Goal: Task Accomplishment & Management: Complete application form

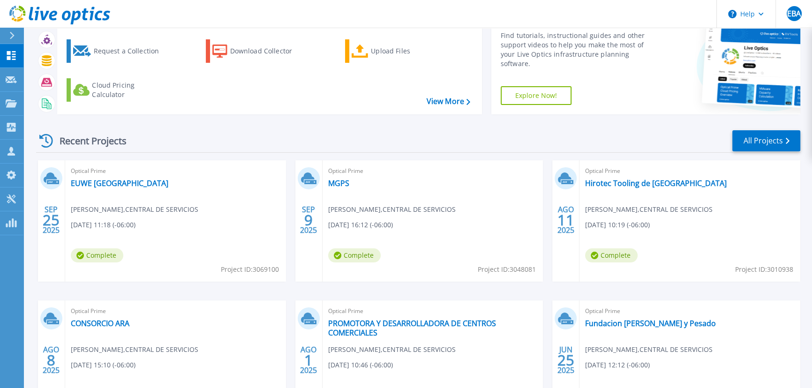
scroll to position [85, 0]
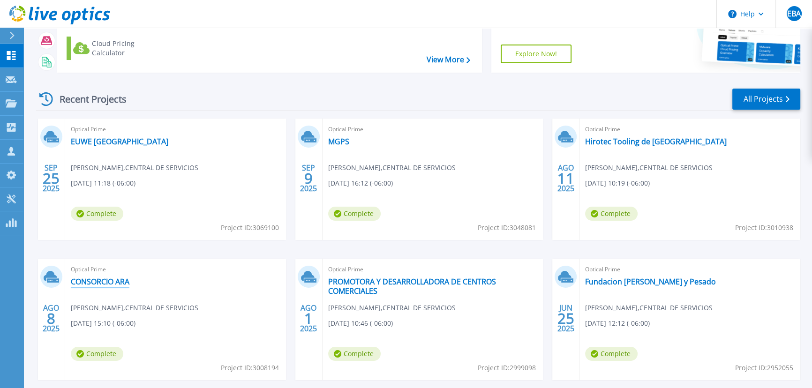
click at [89, 281] on link "CONSORCIO ARA" at bounding box center [100, 281] width 59 height 9
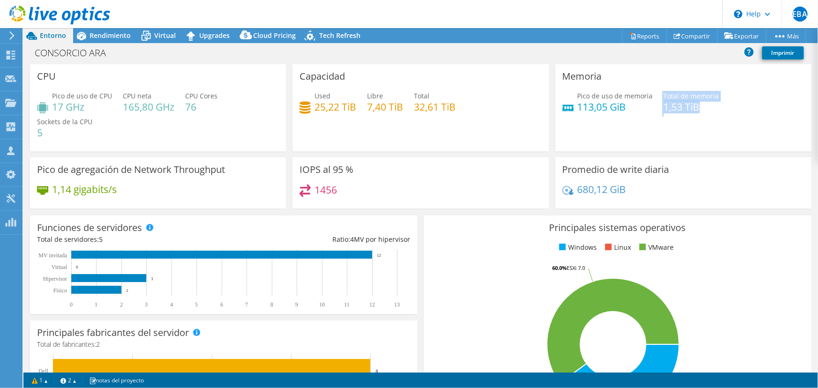
drag, startPoint x: 656, startPoint y: 106, endPoint x: 700, endPoint y: 106, distance: 44.1
click at [700, 106] on div "Pico de uso de memoria 113,05 GiB Total de memoria 1,53 TiB" at bounding box center [684, 106] width 242 height 30
drag, startPoint x: 576, startPoint y: 107, endPoint x: 624, endPoint y: 107, distance: 48.3
click at [624, 107] on h4 "113,05 GiB" at bounding box center [615, 107] width 75 height 10
click at [578, 112] on h4 "113,05 GiB" at bounding box center [615, 107] width 75 height 10
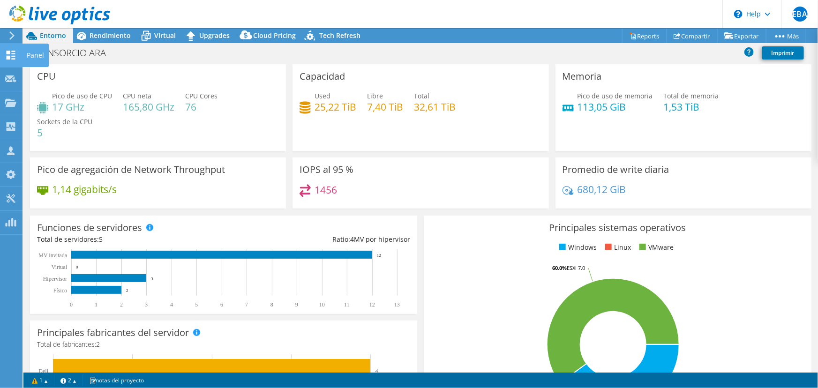
click at [15, 60] on div at bounding box center [10, 56] width 11 height 10
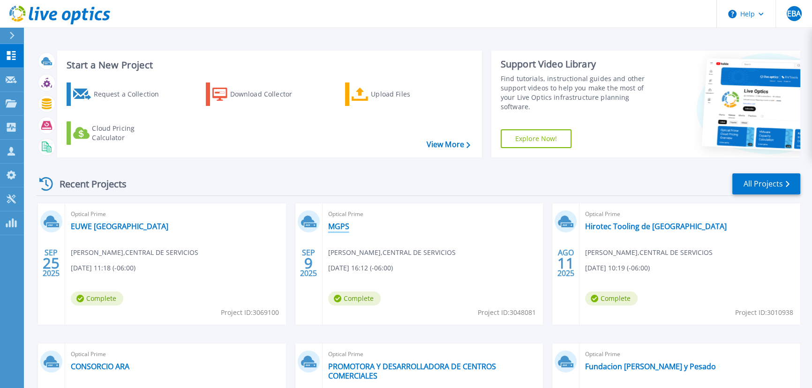
click at [339, 228] on link "MGPS" at bounding box center [338, 226] width 21 height 9
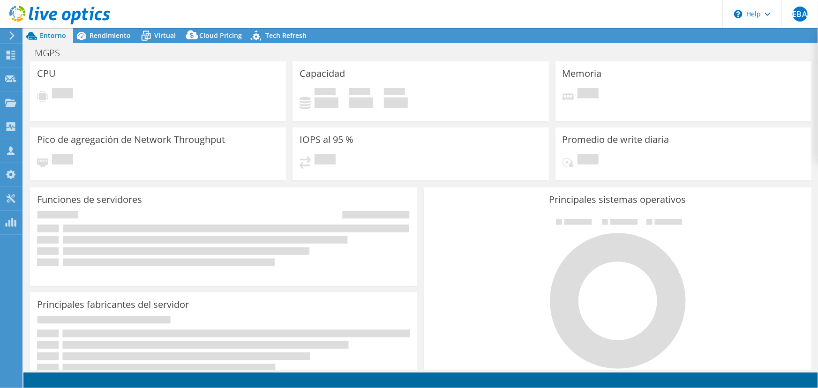
select select "USD"
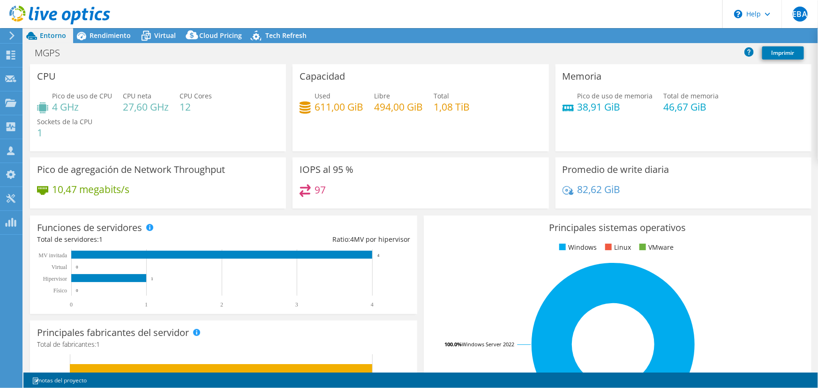
click at [694, 106] on div "Pico de uso de memoria 38,91 GiB Total de memoria 46,67 GiB" at bounding box center [684, 106] width 242 height 30
click at [578, 107] on h4 "38,91 GiB" at bounding box center [615, 107] width 75 height 10
click at [107, 33] on span "Rendimiento" at bounding box center [110, 35] width 41 height 9
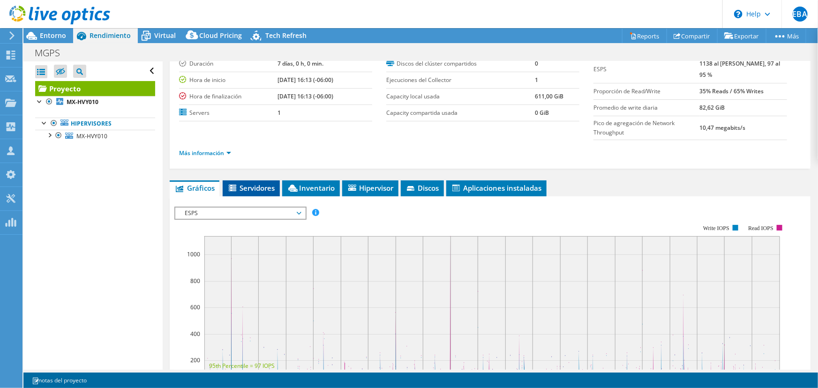
scroll to position [85, 0]
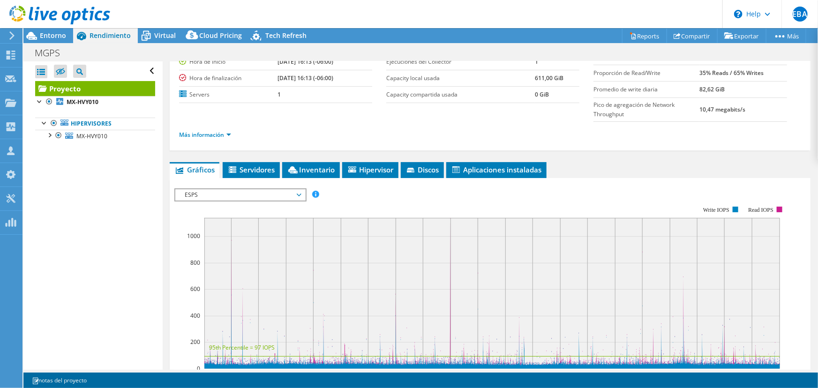
click at [295, 192] on span "ESPS" at bounding box center [240, 194] width 120 height 11
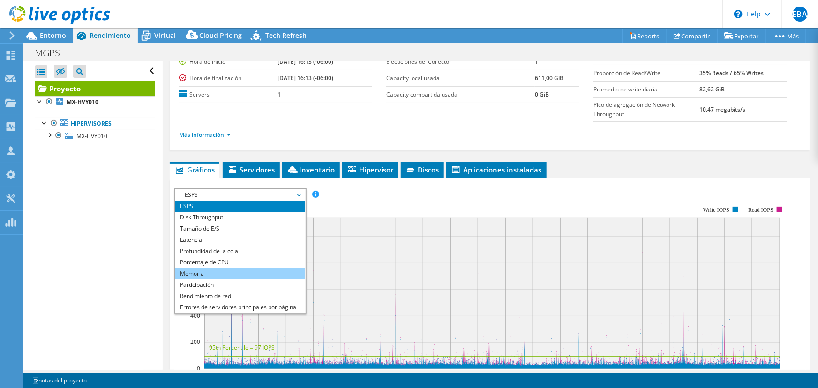
click at [204, 268] on li "Memoria" at bounding box center [240, 273] width 130 height 11
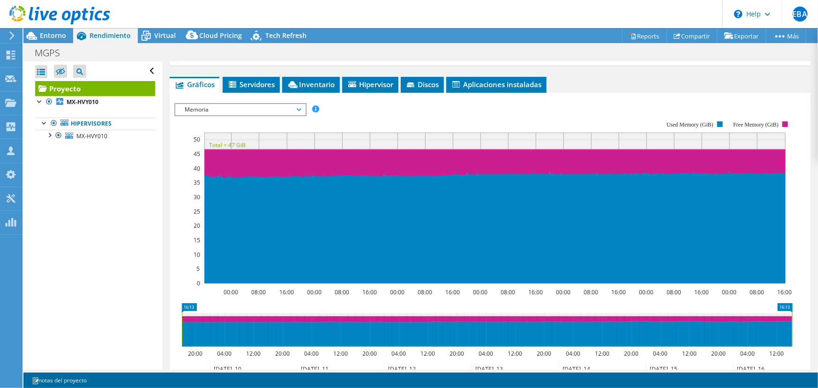
scroll to position [213, 0]
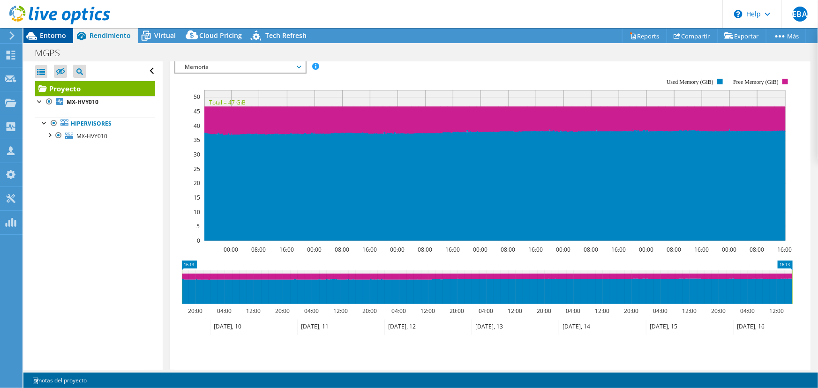
click at [53, 42] on div "Entorno" at bounding box center [48, 35] width 50 height 15
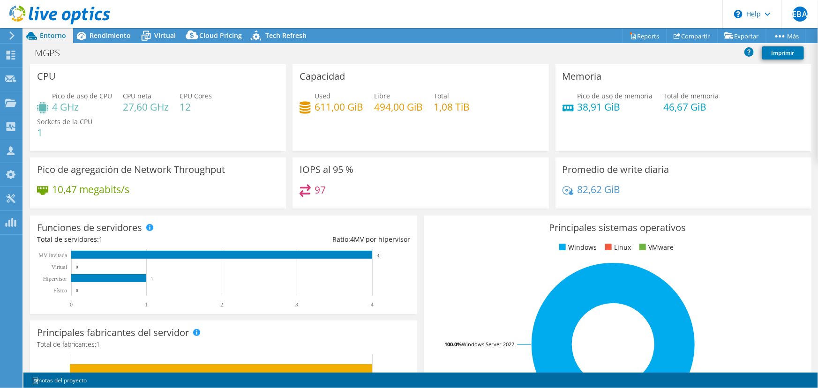
drag, startPoint x: 375, startPoint y: 100, endPoint x: 469, endPoint y: 173, distance: 118.7
click at [462, 103] on div "Used 611,00 GiB Libre 494,00 GiB Total 1,08 TiB" at bounding box center [421, 106] width 242 height 30
drag, startPoint x: 580, startPoint y: 105, endPoint x: 666, endPoint y: 100, distance: 85.9
click at [661, 103] on div "Pico de uso de memoria 38,91 GiB Total de memoria 46,67 GiB" at bounding box center [684, 106] width 242 height 30
click at [108, 37] on span "Rendimiento" at bounding box center [110, 35] width 41 height 9
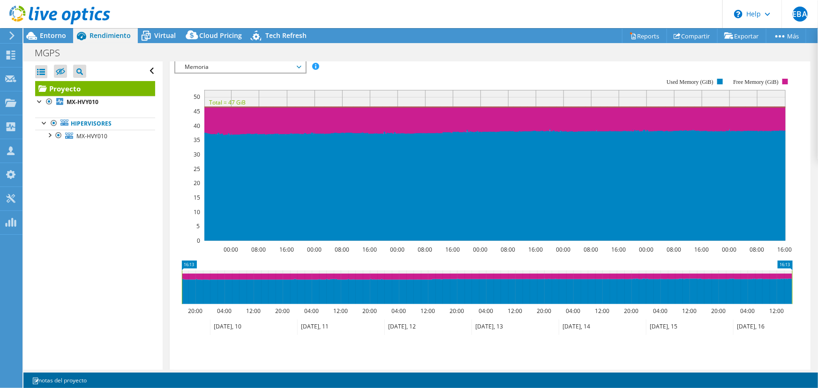
click at [225, 325] on icon at bounding box center [253, 327] width 87 height 15
click at [226, 325] on icon at bounding box center [253, 327] width 87 height 15
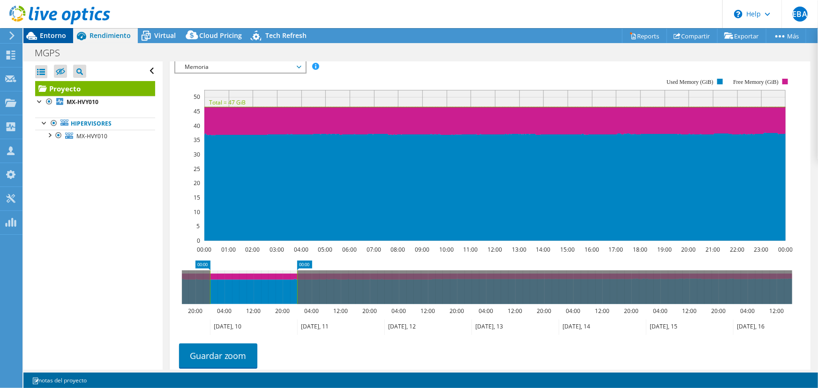
click at [42, 38] on span "Entorno" at bounding box center [53, 35] width 26 height 9
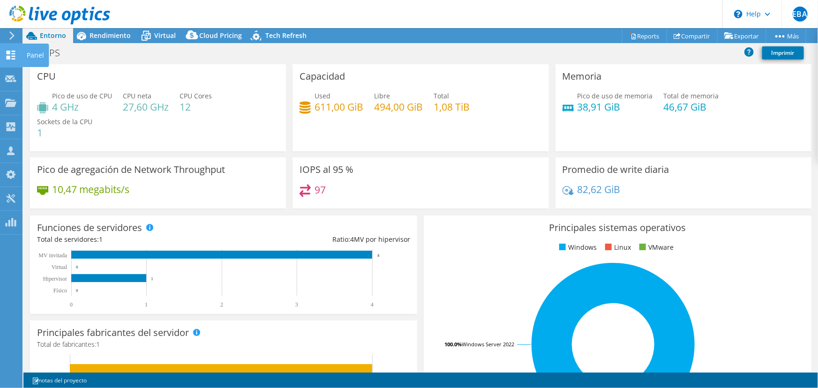
click at [7, 58] on use at bounding box center [11, 55] width 9 height 9
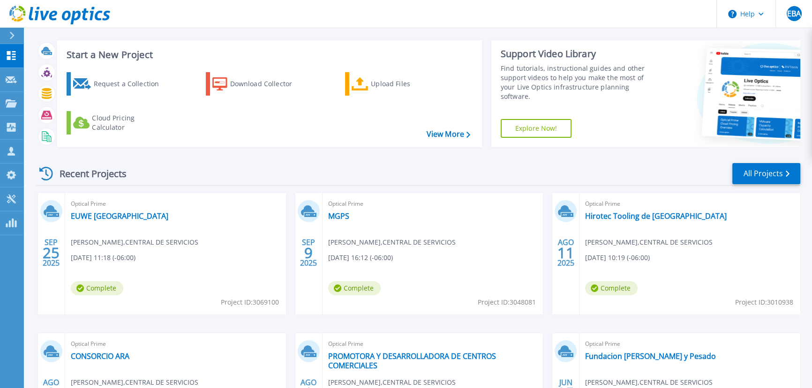
scroll to position [42, 0]
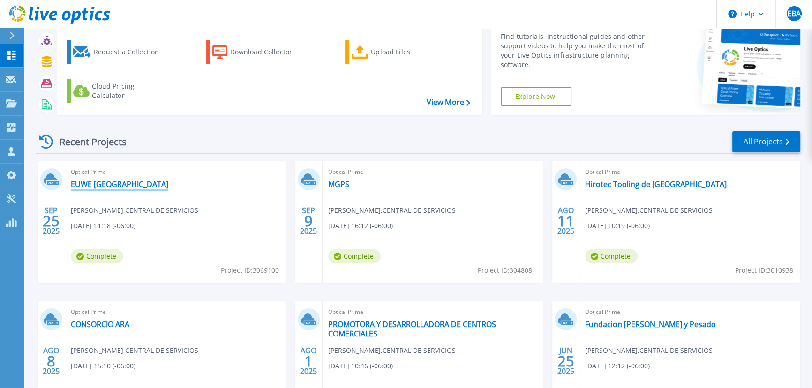
click at [89, 180] on link "EUWE [GEOGRAPHIC_DATA]" at bounding box center [120, 184] width 98 height 9
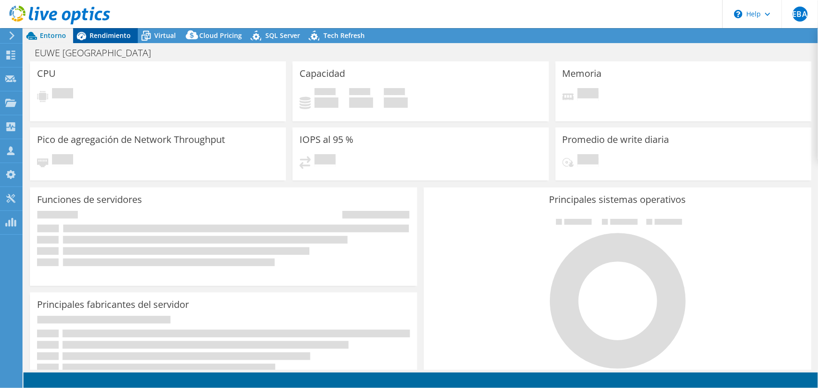
select select "USD"
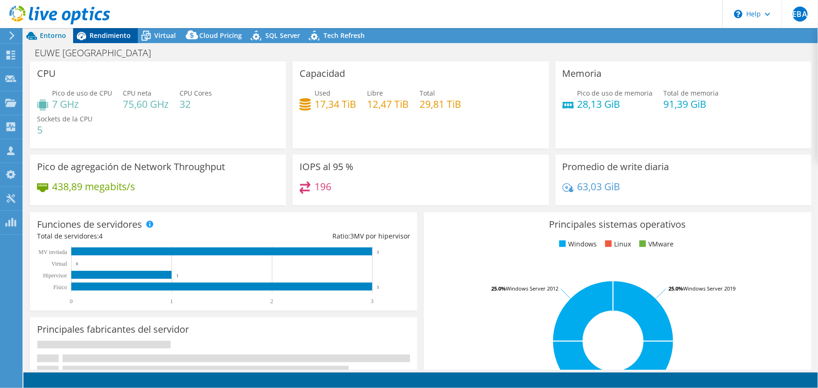
click at [101, 36] on span "Rendimiento" at bounding box center [110, 35] width 41 height 9
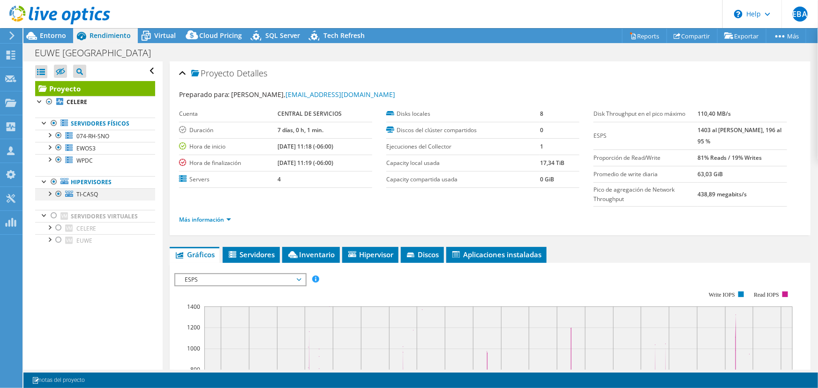
click at [51, 194] on div at bounding box center [49, 192] width 9 height 9
click at [50, 38] on span "Entorno" at bounding box center [53, 35] width 26 height 9
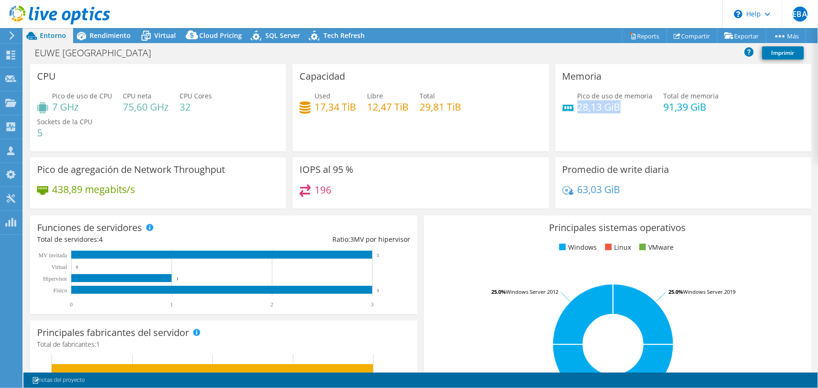
drag, startPoint x: 574, startPoint y: 106, endPoint x: 619, endPoint y: 106, distance: 45.0
click at [619, 106] on h4 "28,13 GiB" at bounding box center [615, 107] width 75 height 10
drag, startPoint x: 656, startPoint y: 108, endPoint x: 710, endPoint y: 106, distance: 54.0
click at [710, 106] on div "Pico de uso de memoria 28,13 GiB Total de memoria 91,39 GiB" at bounding box center [684, 106] width 242 height 30
click at [670, 112] on h4 "91,39 GiB" at bounding box center [691, 107] width 55 height 10
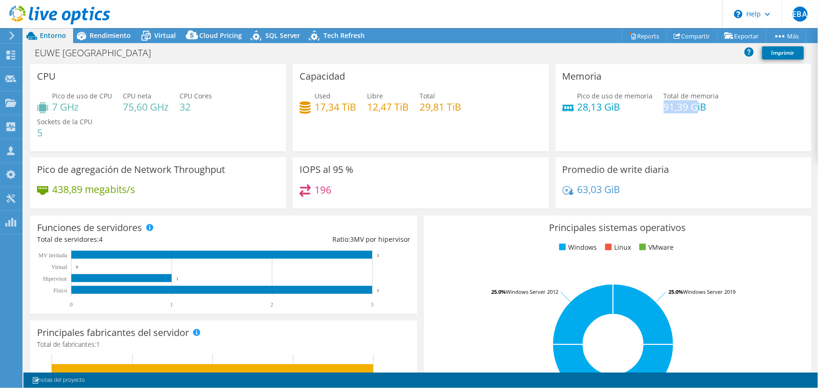
drag, startPoint x: 661, startPoint y: 106, endPoint x: 690, endPoint y: 106, distance: 29.1
click at [690, 106] on h4 "91,39 GiB" at bounding box center [691, 107] width 55 height 10
drag, startPoint x: 572, startPoint y: 110, endPoint x: 602, endPoint y: 106, distance: 29.7
click at [602, 106] on div "Pico de uso de memoria 28,13 GiB" at bounding box center [608, 101] width 90 height 21
click at [129, 30] on div "Rendimiento" at bounding box center [105, 35] width 65 height 15
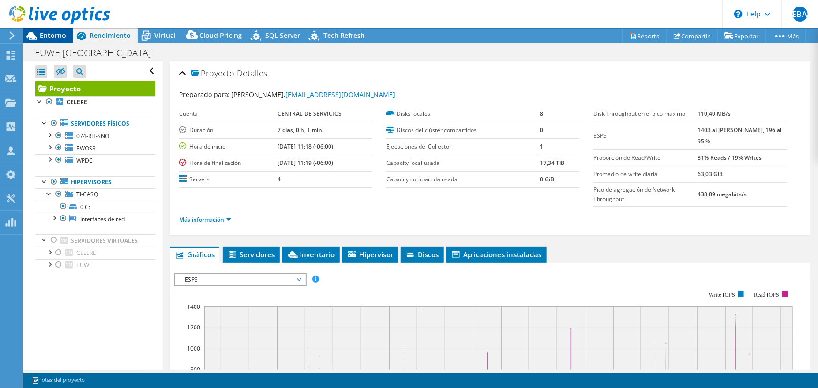
click at [41, 38] on span "Entorno" at bounding box center [53, 35] width 26 height 9
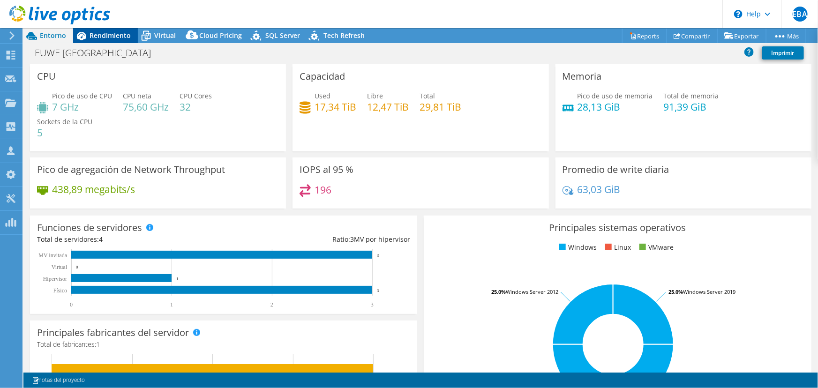
click at [124, 32] on span "Rendimiento" at bounding box center [110, 35] width 41 height 9
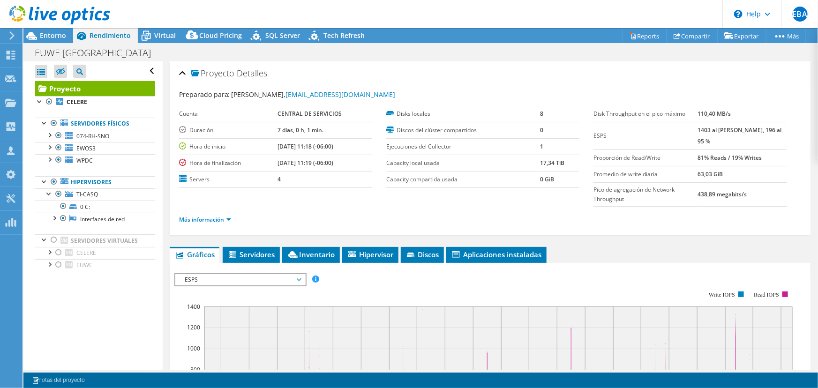
scroll to position [256, 0]
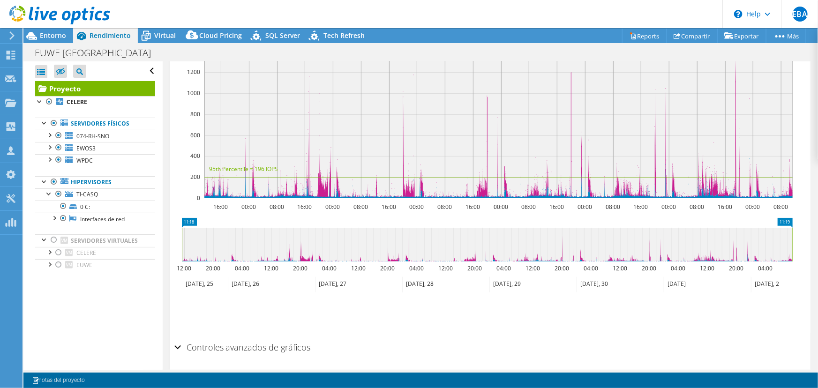
click at [583, 205] on text "00:00" at bounding box center [585, 207] width 15 height 8
click at [595, 281] on icon at bounding box center [620, 284] width 87 height 15
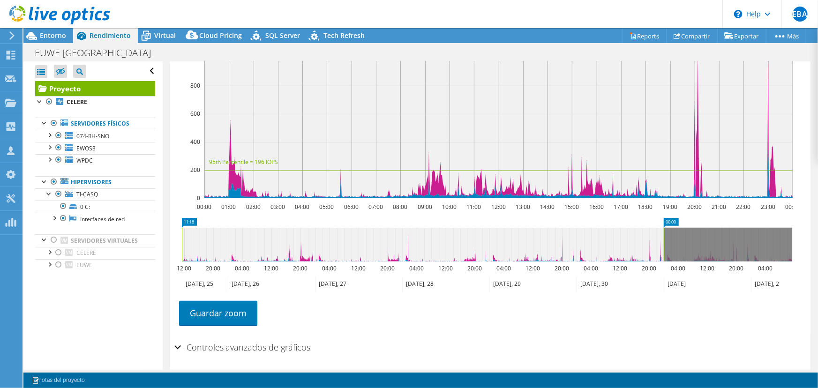
drag, startPoint x: 576, startPoint y: 240, endPoint x: 808, endPoint y: 201, distance: 234.8
click at [53, 229] on div "Abrir todo Cerrar todo Ocultar nodos excluidos Filtro de árbol del proyecto" at bounding box center [420, 215] width 795 height 308
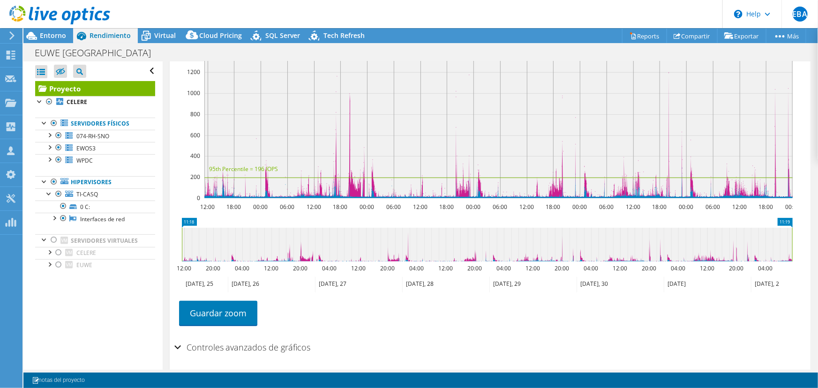
drag, startPoint x: 664, startPoint y: 244, endPoint x: 818, endPoint y: 258, distance: 153.9
click at [818, 258] on article "Proyecto Detalles Preparado para: Edson Barrios Arvizu, ebarrios@pccentralatam.…" at bounding box center [490, 215] width 655 height 308
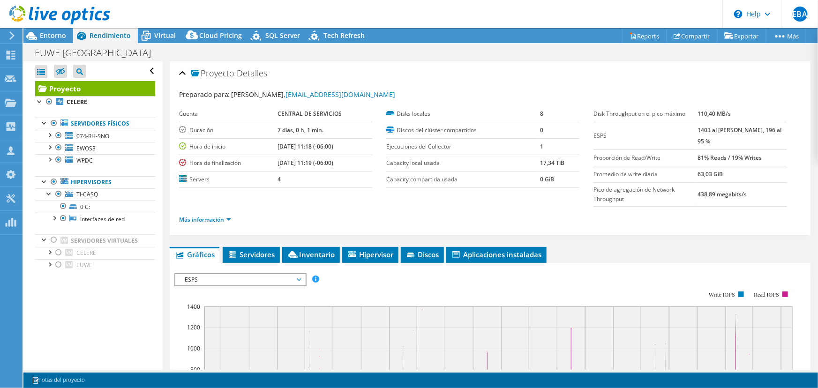
scroll to position [42, 0]
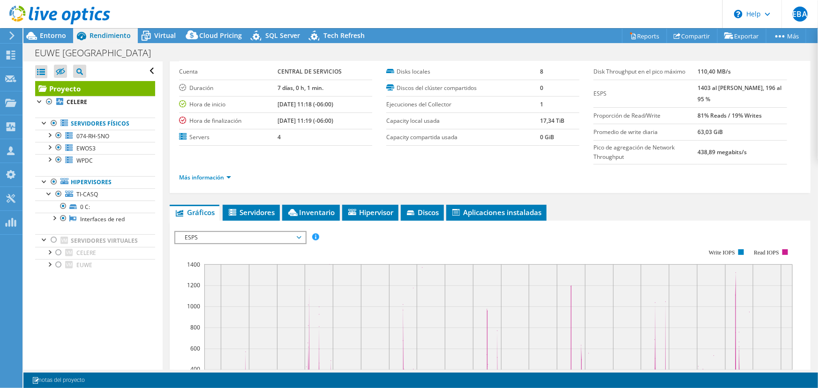
click at [682, 14] on header "EBA Asociado de canal Edson Barrios Arvizu ebarrios@pccentralatam.com CENTRAL D…" at bounding box center [409, 14] width 818 height 28
click at [55, 35] on span "Entorno" at bounding box center [53, 35] width 26 height 9
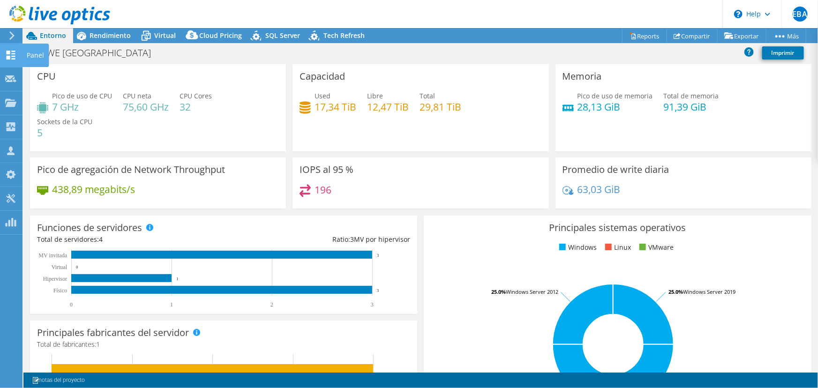
click at [11, 55] on icon at bounding box center [10, 55] width 11 height 9
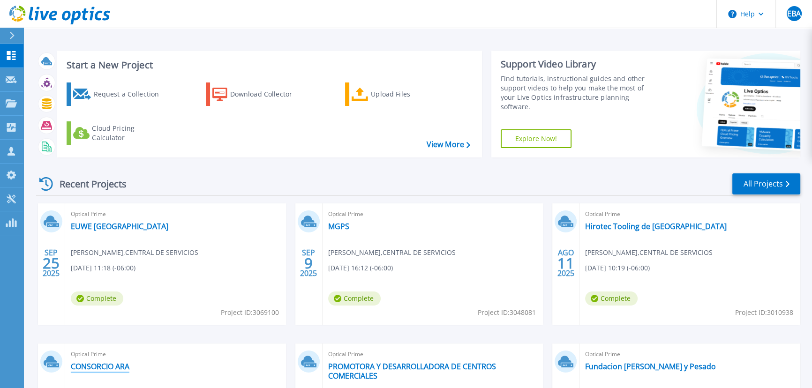
click at [117, 364] on link "CONSORCIO ARA" at bounding box center [100, 366] width 59 height 9
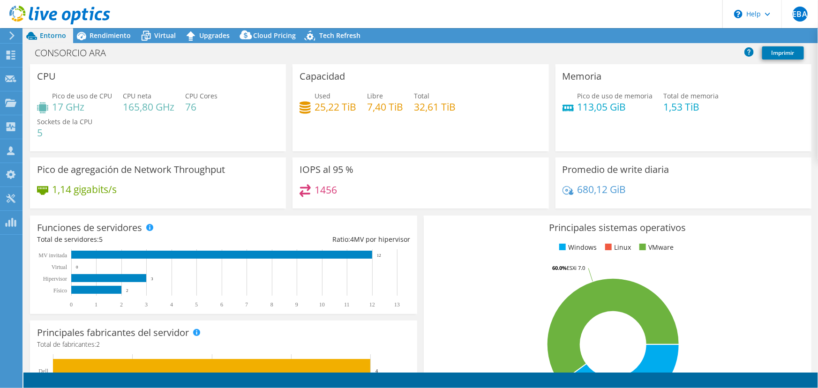
select select "USD"
click at [11, 60] on div at bounding box center [10, 56] width 11 height 10
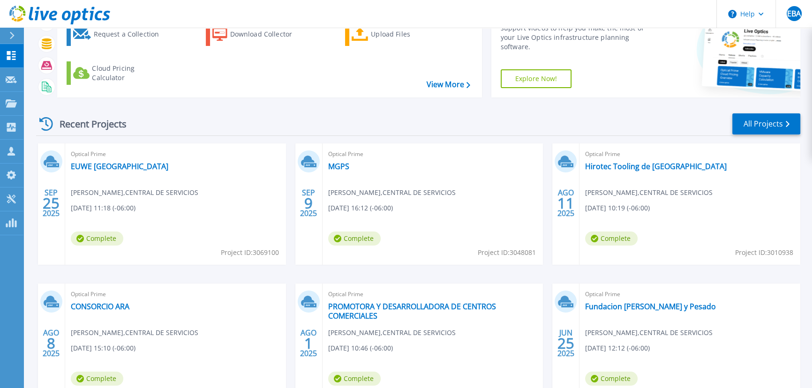
scroll to position [131, 0]
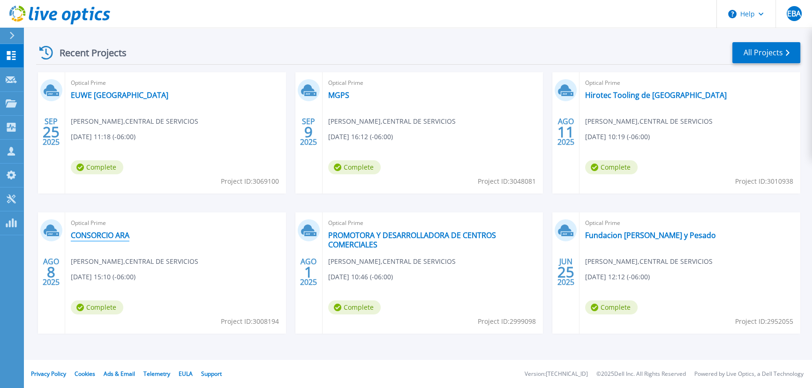
click at [80, 233] on link "CONSORCIO ARA" at bounding box center [100, 235] width 59 height 9
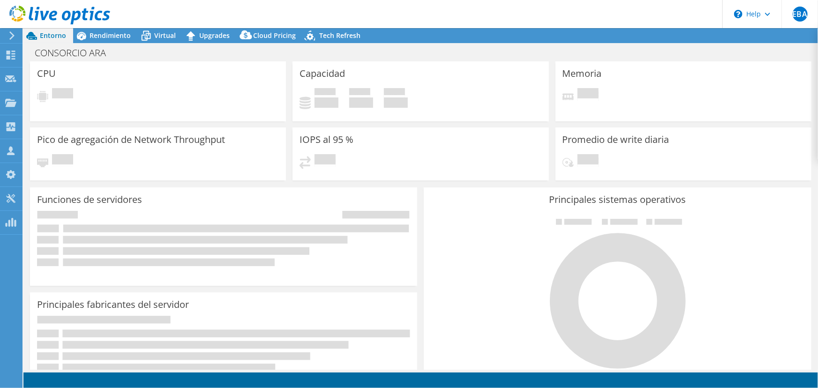
select select "USD"
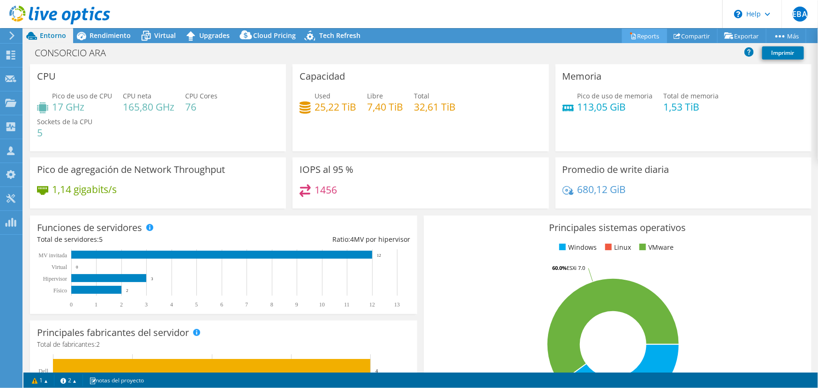
click at [654, 37] on link "Reports" at bounding box center [644, 36] width 45 height 15
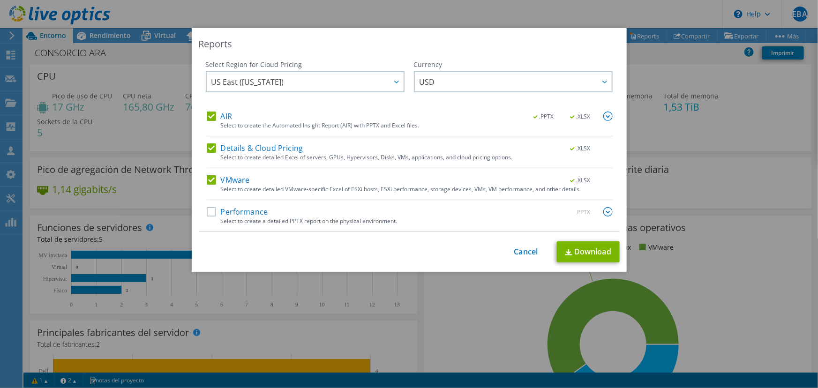
click at [211, 210] on label "Performance" at bounding box center [237, 211] width 61 height 9
click at [0, 0] on input "Performance" at bounding box center [0, 0] width 0 height 0
click at [603, 214] on img at bounding box center [607, 211] width 9 height 9
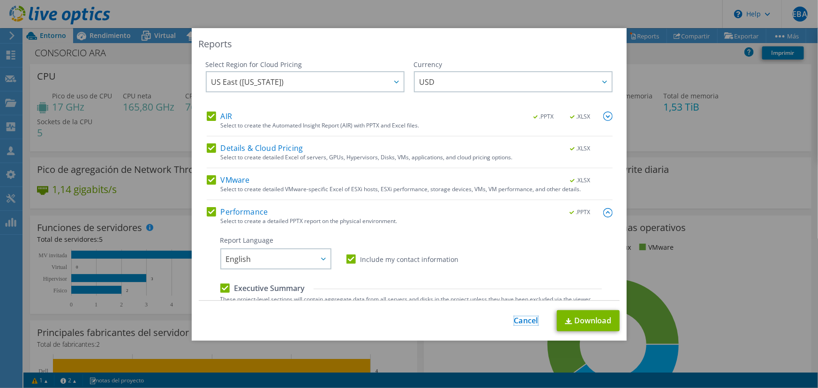
click at [516, 319] on link "Cancel" at bounding box center [526, 320] width 24 height 9
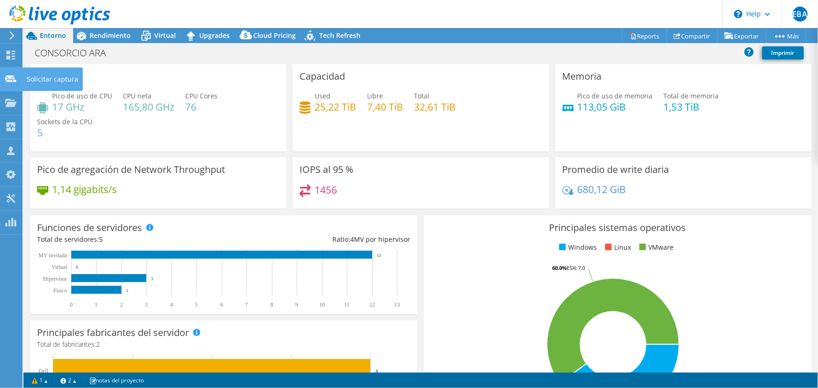
click at [16, 80] on icon at bounding box center [10, 79] width 11 height 9
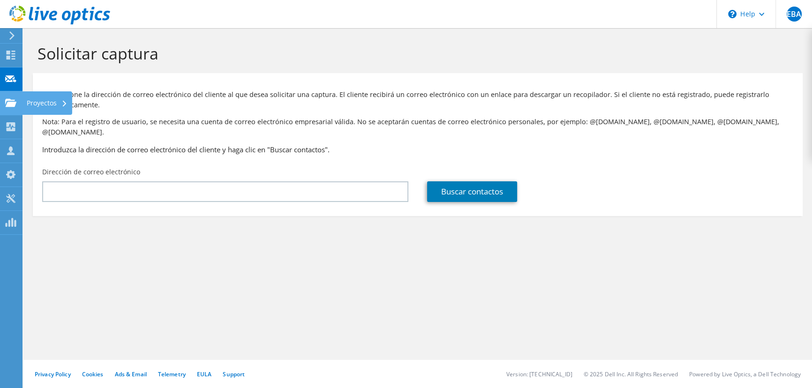
click at [9, 103] on use at bounding box center [10, 102] width 11 height 8
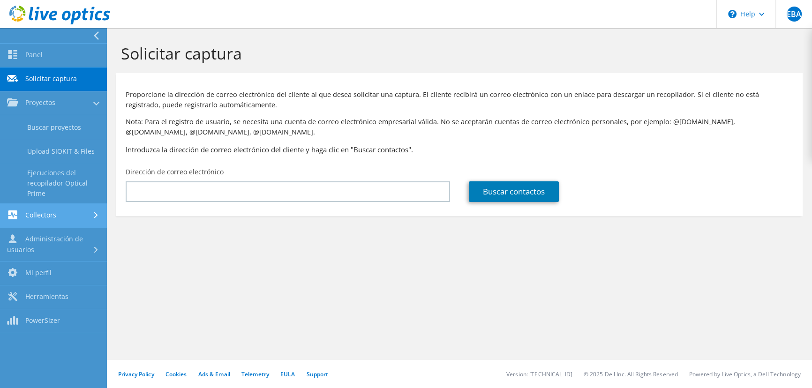
click at [77, 217] on link "Collectors" at bounding box center [53, 216] width 107 height 24
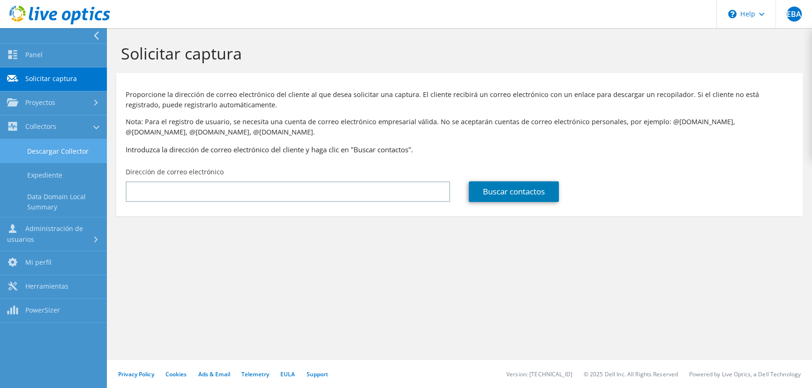
click at [66, 150] on link "Descargar Collector" at bounding box center [53, 151] width 107 height 24
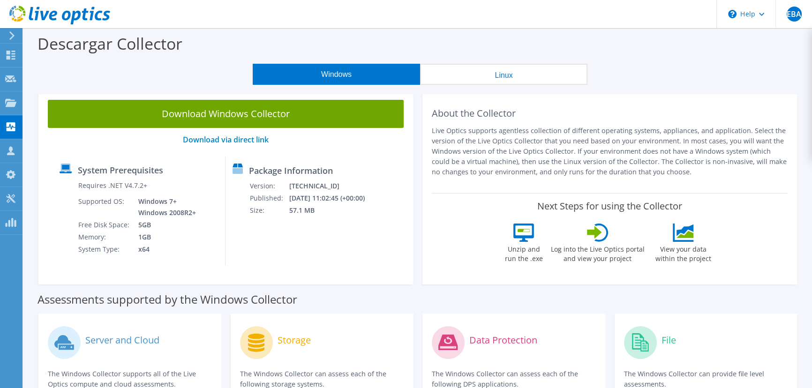
click at [15, 38] on icon at bounding box center [11, 35] width 7 height 8
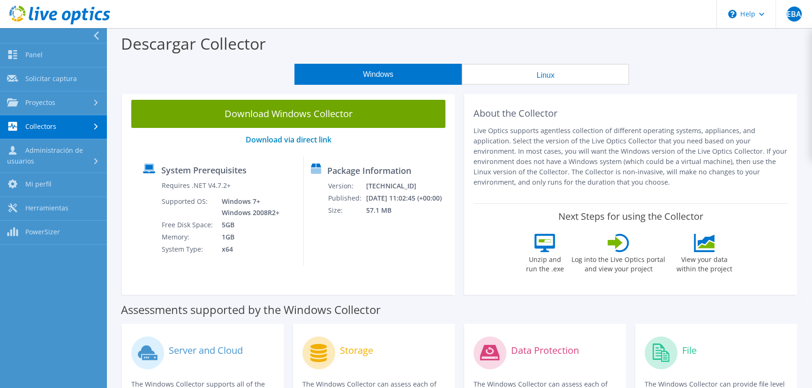
click at [40, 128] on link "Collectors" at bounding box center [53, 127] width 107 height 24
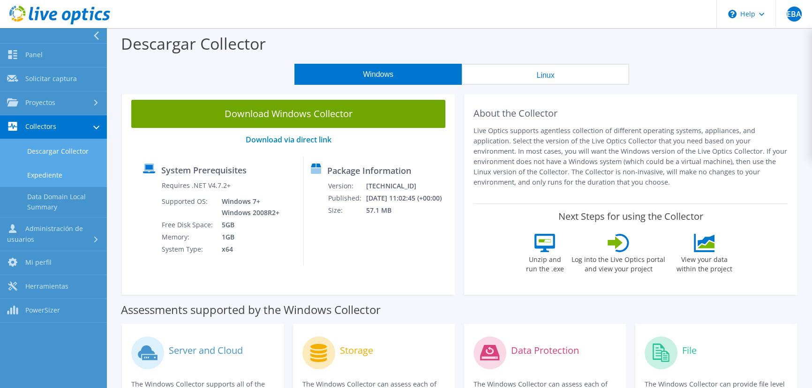
click at [37, 173] on link "Expediente" at bounding box center [53, 175] width 107 height 24
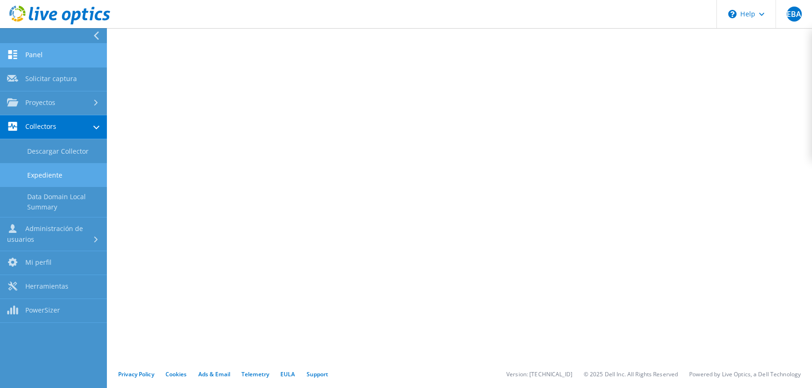
click at [35, 60] on link "Panel" at bounding box center [53, 56] width 107 height 24
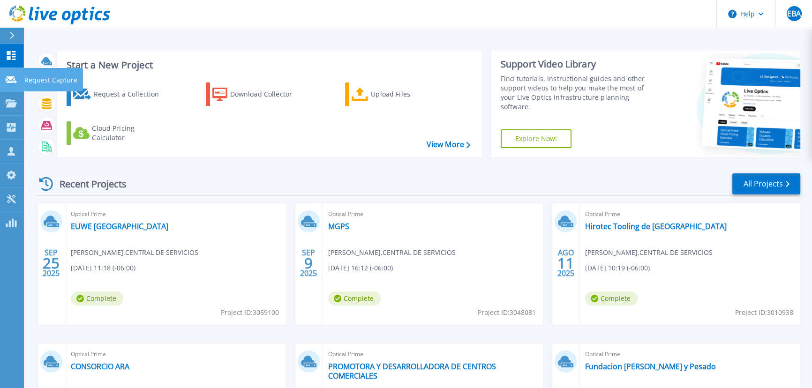
click at [14, 85] on link "Request Capture Request Capture" at bounding box center [11, 80] width 23 height 24
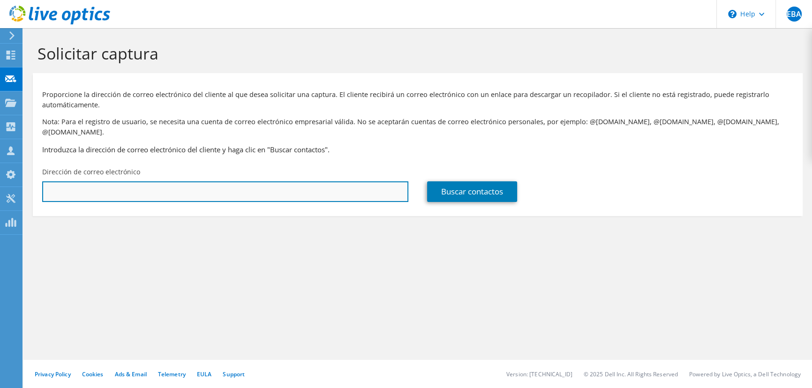
click at [252, 183] on input "text" at bounding box center [225, 191] width 366 height 21
type input "c"
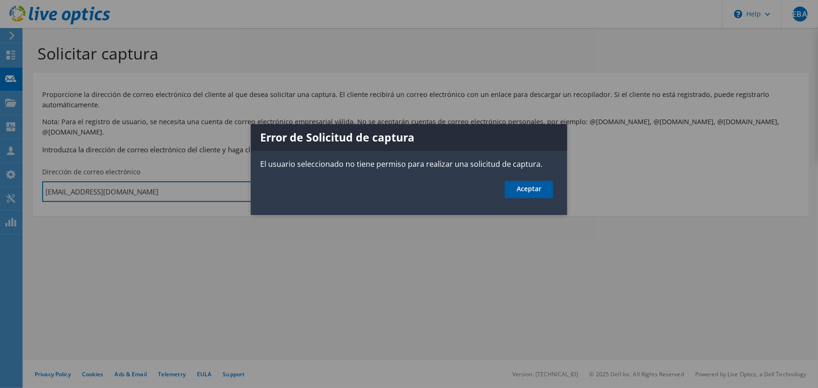
type input "[EMAIL_ADDRESS][DOMAIN_NAME]"
click at [522, 188] on link "Aceptar" at bounding box center [529, 189] width 48 height 17
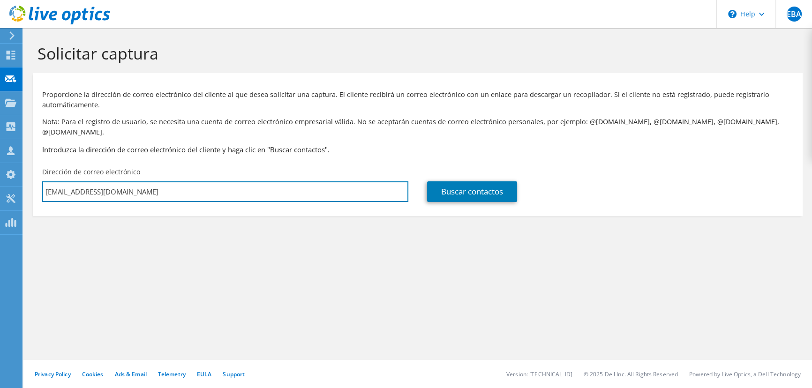
drag, startPoint x: 167, startPoint y: 178, endPoint x: -85, endPoint y: 201, distance: 252.8
click at [0, 201] on html "EBA Asociado de canal Edson Barrios Arvizu ebarrios@pccentralatam.com CENTRAL D…" at bounding box center [406, 194] width 812 height 388
click at [234, 188] on input "text" at bounding box center [225, 191] width 366 height 21
paste input "[EMAIL_ADDRESS][DOMAIN_NAME]"
type input "[EMAIL_ADDRESS][DOMAIN_NAME]"
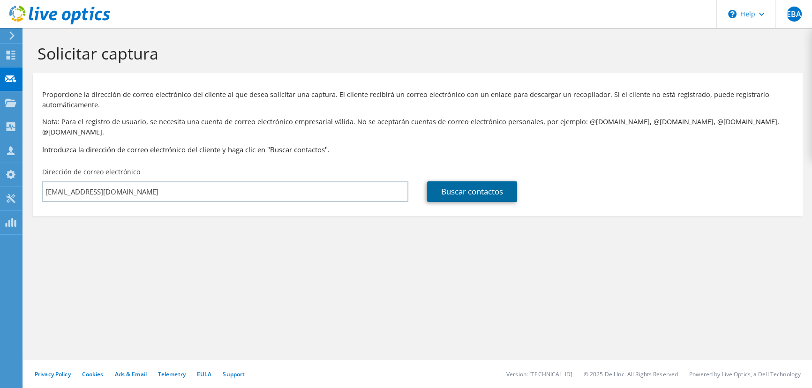
click at [470, 184] on link "Buscar contactos" at bounding box center [472, 191] width 90 height 21
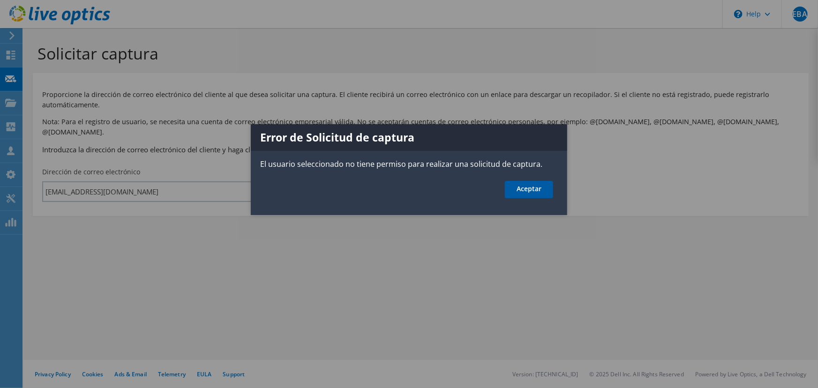
click at [527, 189] on link "Aceptar" at bounding box center [529, 189] width 48 height 17
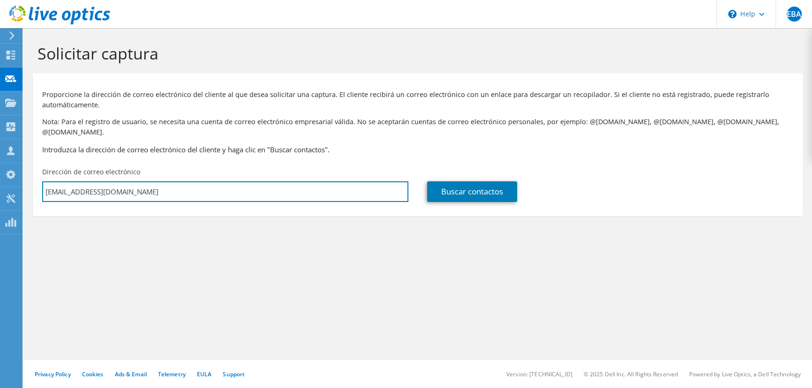
drag, startPoint x: 161, startPoint y: 182, endPoint x: -38, endPoint y: 229, distance: 204.8
click at [0, 229] on html "EBA Asociado de canal [PERSON_NAME] [EMAIL_ADDRESS][DOMAIN_NAME] CENTRAL DE SER…" at bounding box center [406, 194] width 812 height 388
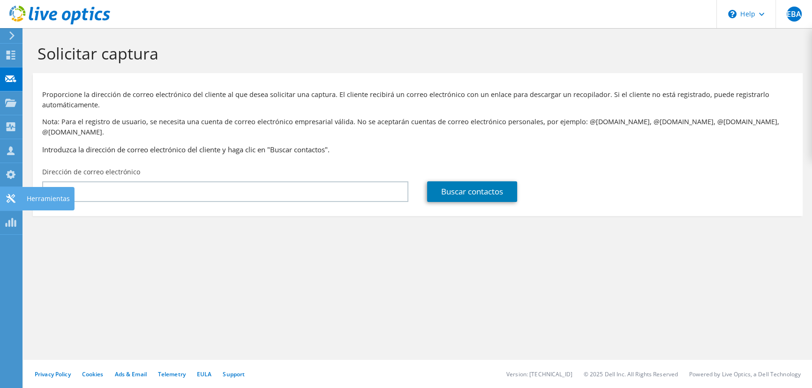
click at [10, 195] on icon at bounding box center [10, 198] width 11 height 9
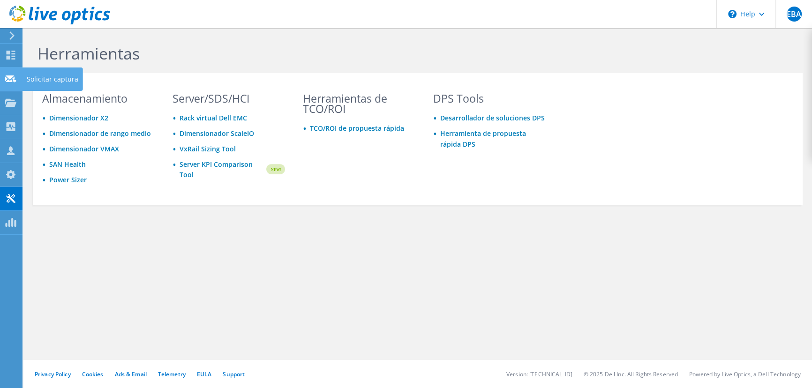
click at [14, 83] on div at bounding box center [10, 80] width 11 height 10
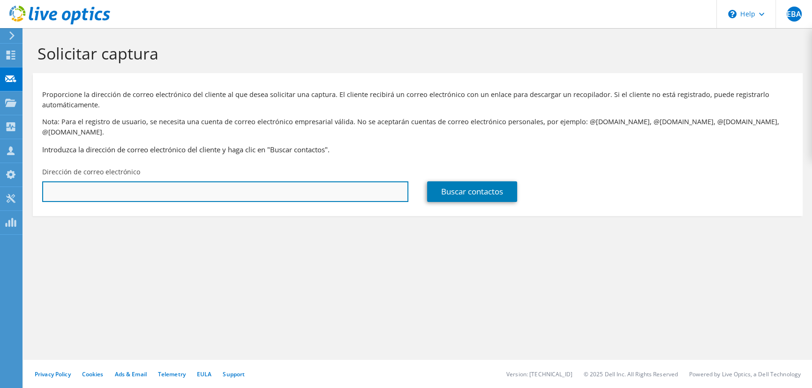
click at [194, 181] on input "text" at bounding box center [225, 191] width 366 height 21
paste input "[EMAIL_ADDRESS][DOMAIN_NAME]"
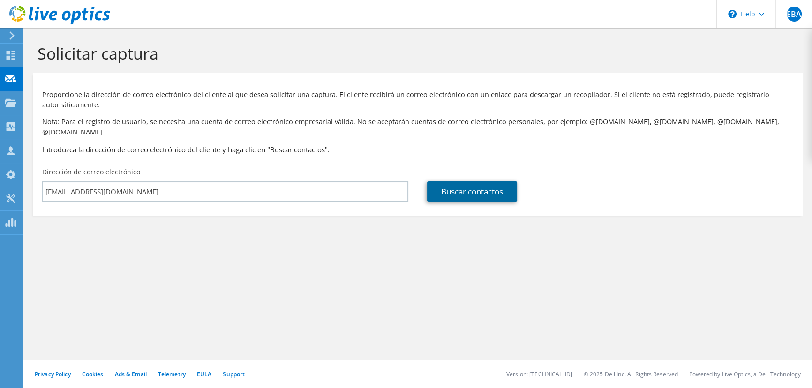
click at [458, 188] on link "Buscar contactos" at bounding box center [472, 191] width 90 height 21
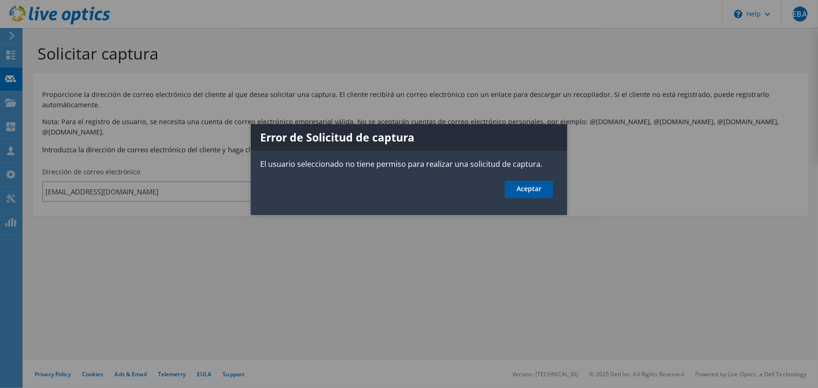
click at [534, 194] on link "Aceptar" at bounding box center [529, 189] width 48 height 17
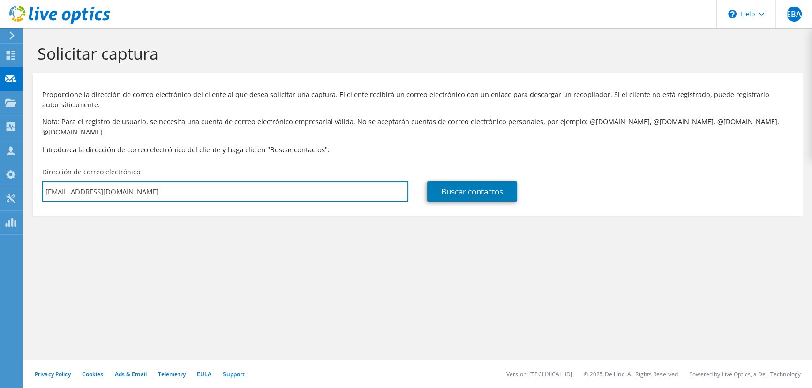
drag, startPoint x: 197, startPoint y: 183, endPoint x: -36, endPoint y: 218, distance: 235.2
click at [0, 218] on html "EBA Asociado de canal [PERSON_NAME] [EMAIL_ADDRESS][DOMAIN_NAME] CENTRAL DE SER…" at bounding box center [406, 194] width 812 height 388
paste input "[PERSON_NAME] <[EMAIL_ADDRESS][DOMAIN_NAME]>"
click at [103, 181] on input "[PERSON_NAME] <[EMAIL_ADDRESS][DOMAIN_NAME]>" at bounding box center [225, 191] width 366 height 21
click at [155, 183] on input "[EMAIL_ADDRESS][DOMAIN_NAME]>" at bounding box center [225, 191] width 366 height 21
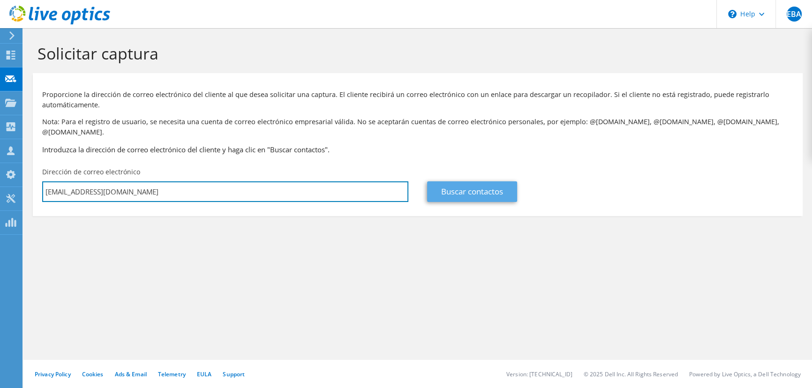
type input "[EMAIL_ADDRESS][DOMAIN_NAME]"
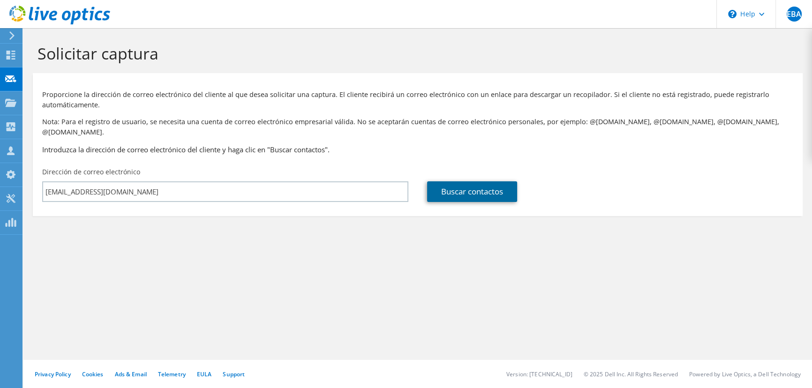
click at [502, 185] on link "Buscar contactos" at bounding box center [472, 191] width 90 height 21
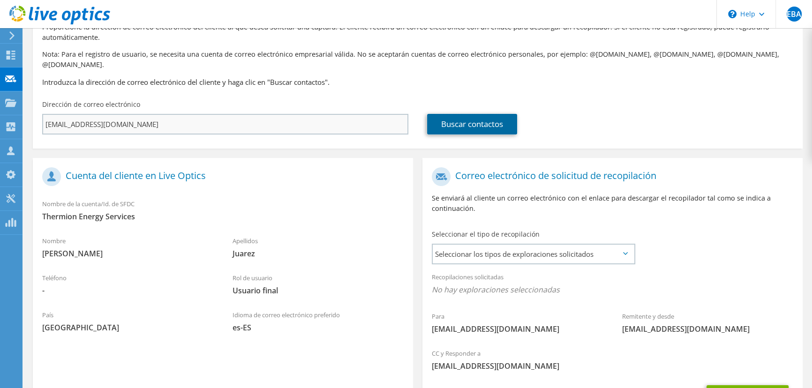
scroll to position [146, 0]
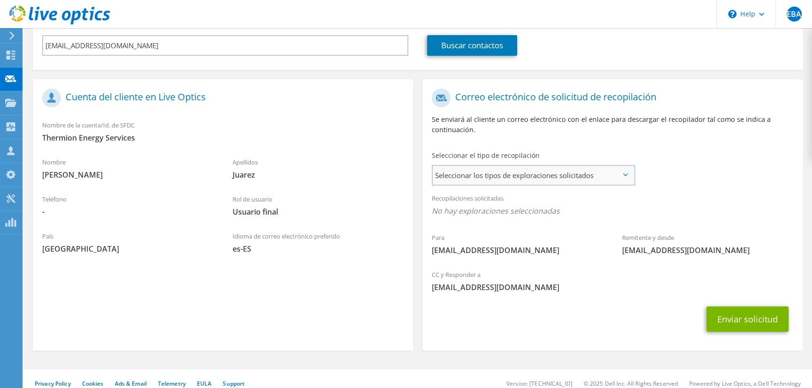
click at [591, 166] on span "Seleccionar los tipos de exploraciones solicitados" at bounding box center [533, 175] width 201 height 19
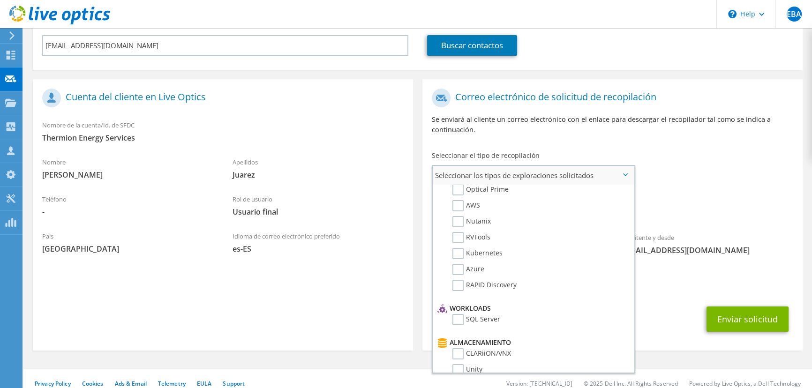
scroll to position [0, 0]
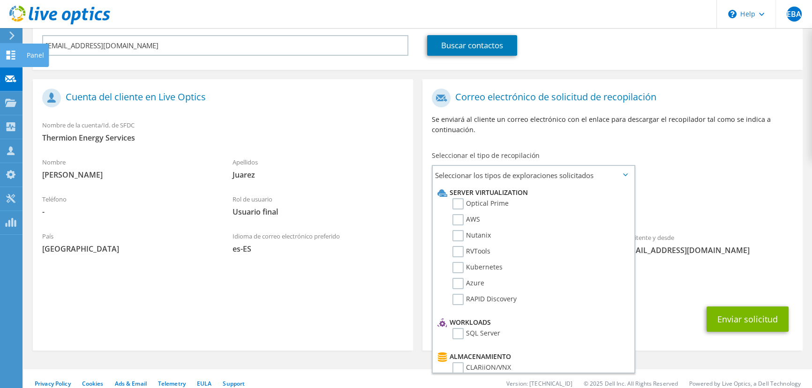
click at [13, 55] on icon at bounding box center [10, 55] width 11 height 9
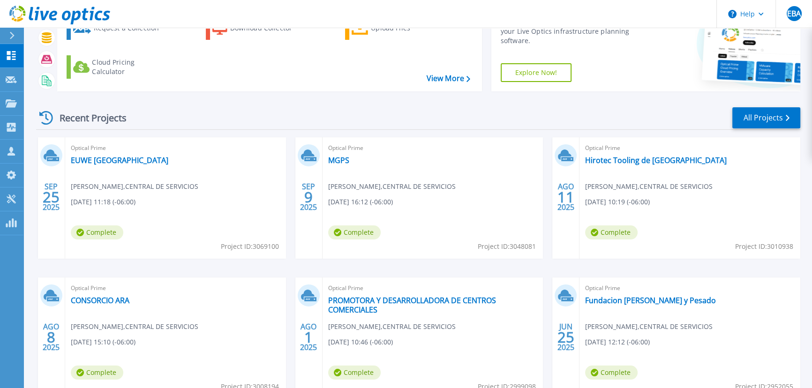
scroll to position [128, 0]
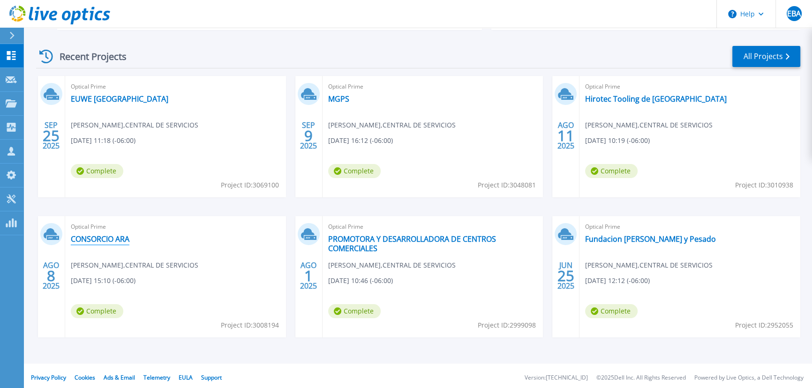
click at [122, 243] on link "CONSORCIO ARA" at bounding box center [100, 238] width 59 height 9
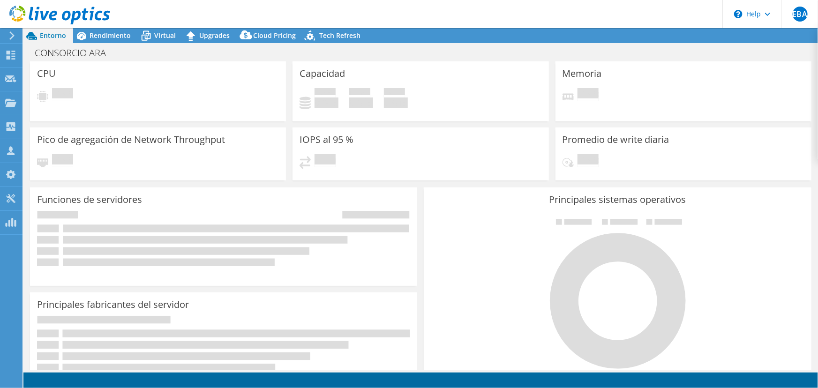
select select "USD"
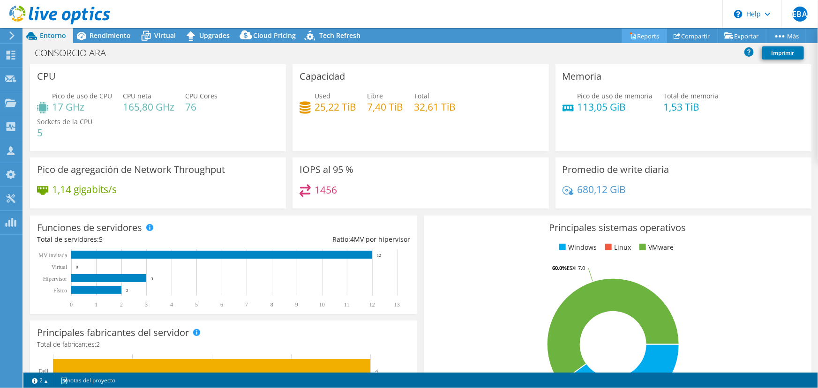
click at [634, 35] on link "Reports" at bounding box center [644, 36] width 45 height 15
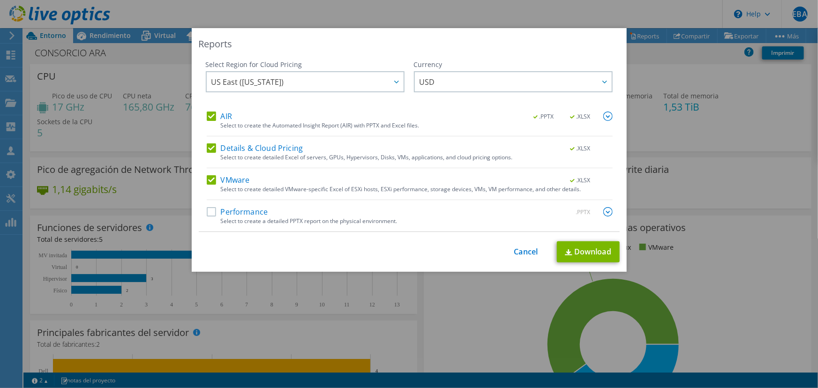
click at [207, 213] on label "Performance" at bounding box center [237, 211] width 61 height 9
click at [0, 0] on input "Performance" at bounding box center [0, 0] width 0 height 0
click at [228, 214] on label "Performance" at bounding box center [237, 211] width 61 height 9
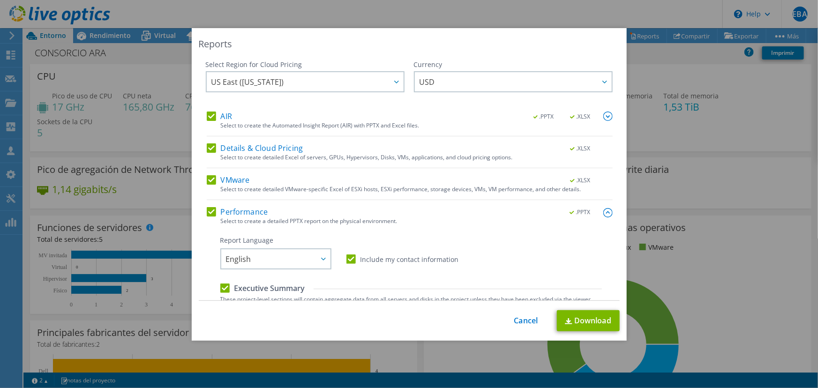
click at [211, 211] on label "Performance" at bounding box center [237, 211] width 61 height 9
click at [0, 0] on input "Performance" at bounding box center [0, 0] width 0 height 0
click at [573, 324] on link "Download" at bounding box center [588, 320] width 63 height 21
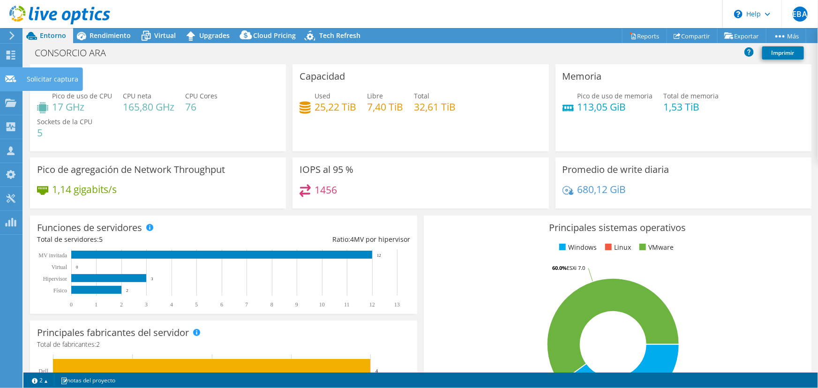
click at [7, 76] on use at bounding box center [10, 78] width 11 height 7
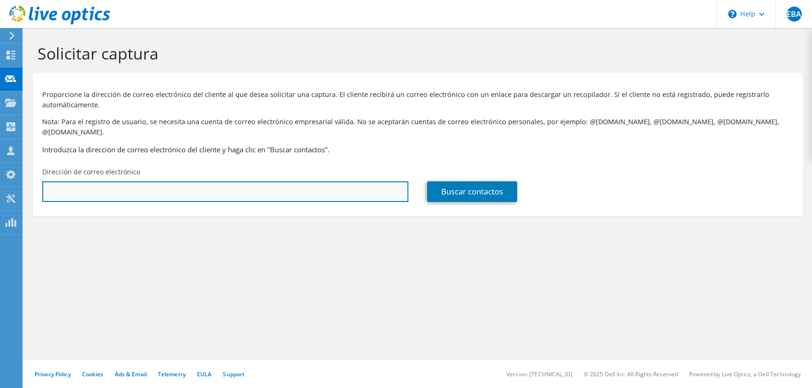
click at [309, 181] on input "text" at bounding box center [225, 191] width 366 height 21
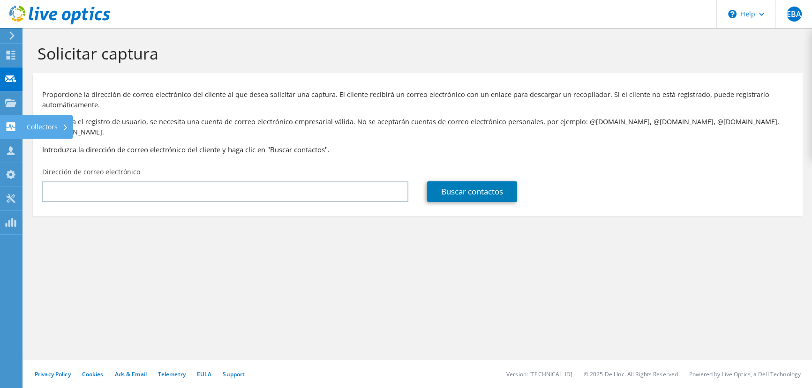
click at [15, 130] on icon at bounding box center [10, 126] width 11 height 9
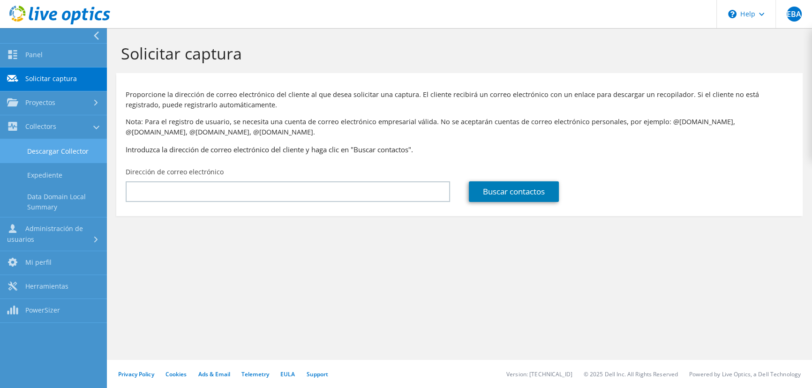
click at [37, 149] on link "Descargar Collector" at bounding box center [53, 151] width 107 height 24
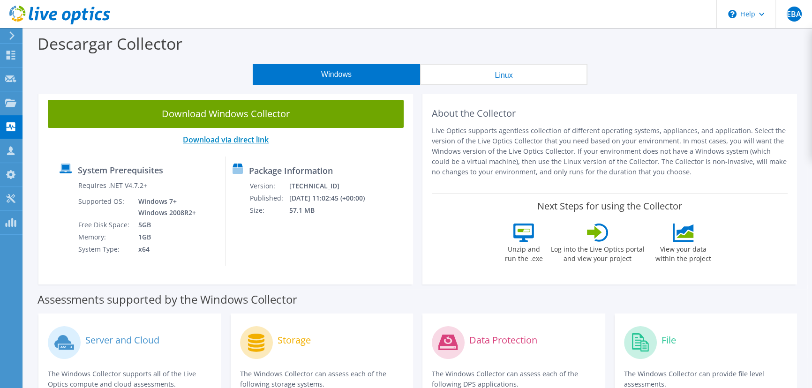
click at [192, 141] on link "Download via direct link" at bounding box center [226, 140] width 86 height 10
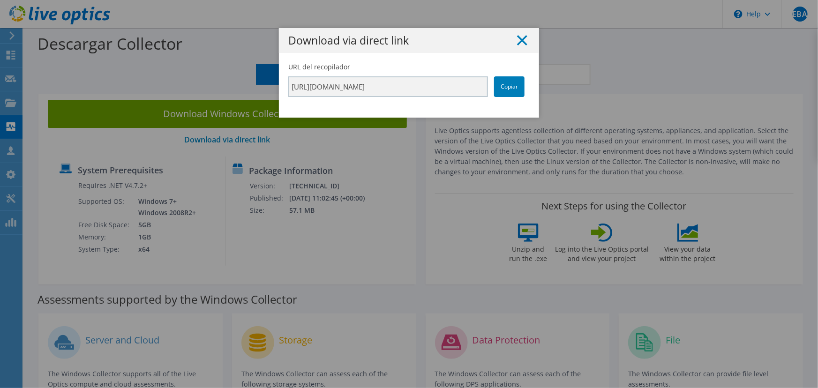
click at [513, 42] on h1 "Download via direct link" at bounding box center [408, 40] width 241 height 11
click at [517, 44] on icon at bounding box center [522, 40] width 10 height 10
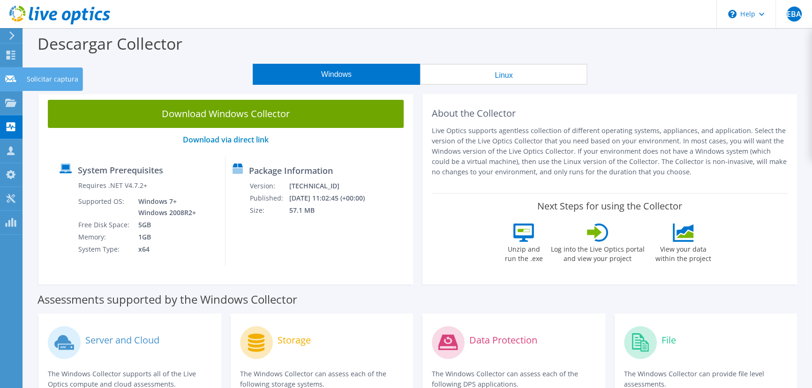
click at [10, 80] on icon at bounding box center [10, 79] width 11 height 9
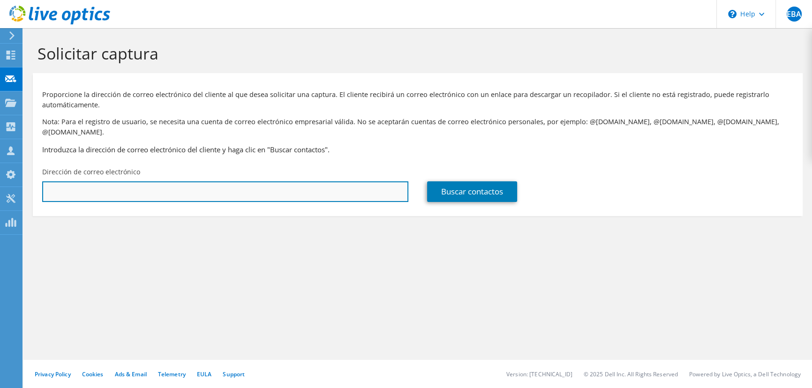
click at [364, 183] on input "text" at bounding box center [225, 191] width 366 height 21
paste input "Javier Rodriguez Hernandez <javier.rodriguez@aradcd.com>"
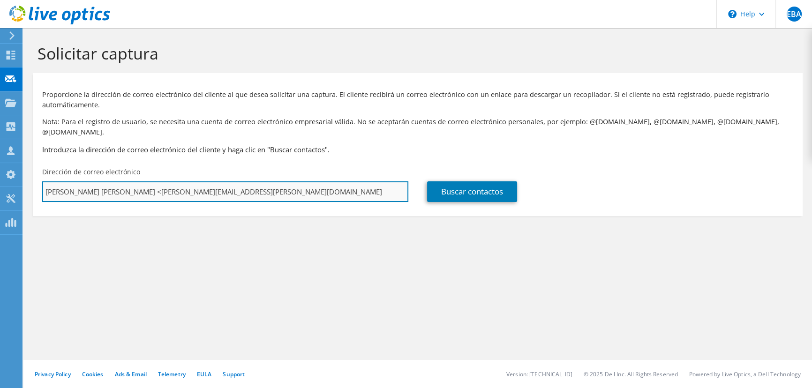
click at [141, 183] on input "Javier Rodriguez Hernandez <javier.rodriguez@aradcd.com" at bounding box center [225, 191] width 366 height 21
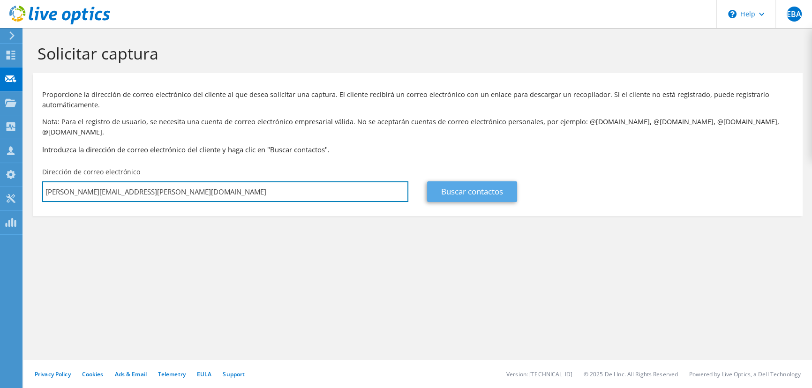
type input "javier.rodriguez@aradcd.com"
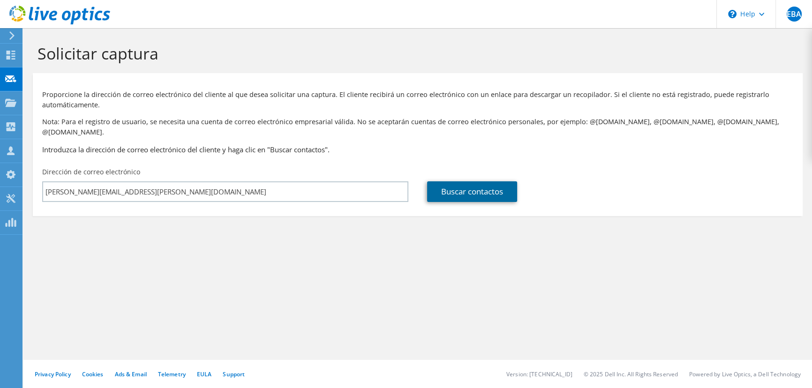
click at [471, 185] on link "Buscar contactos" at bounding box center [472, 191] width 90 height 21
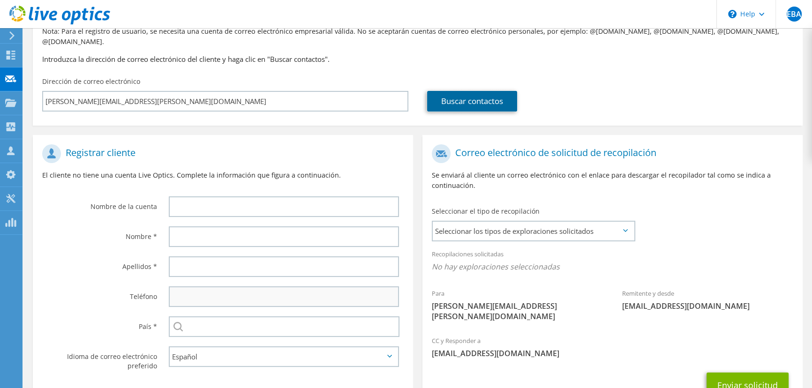
scroll to position [146, 0]
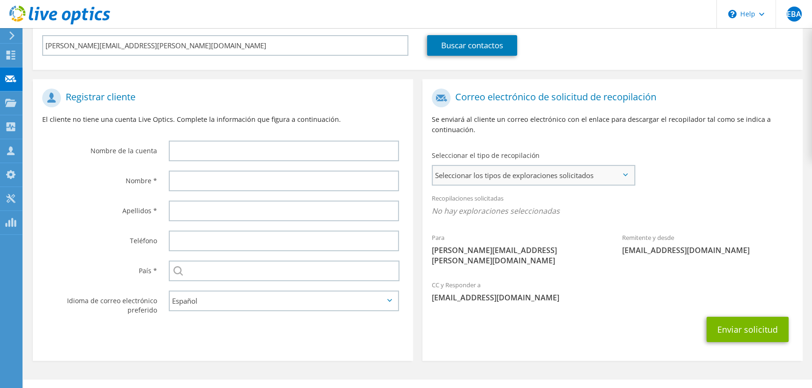
click at [540, 167] on span "Seleccionar los tipos de exploraciones solicitados" at bounding box center [533, 175] width 201 height 19
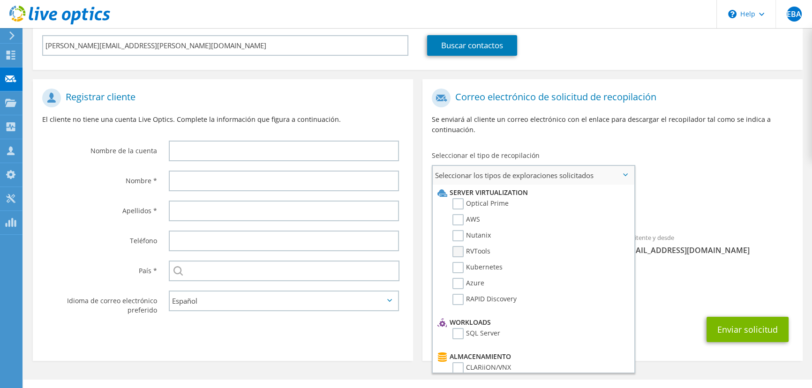
click at [458, 246] on label "RVTools" at bounding box center [471, 251] width 38 height 11
click at [0, 0] on input "RVTools" at bounding box center [0, 0] width 0 height 0
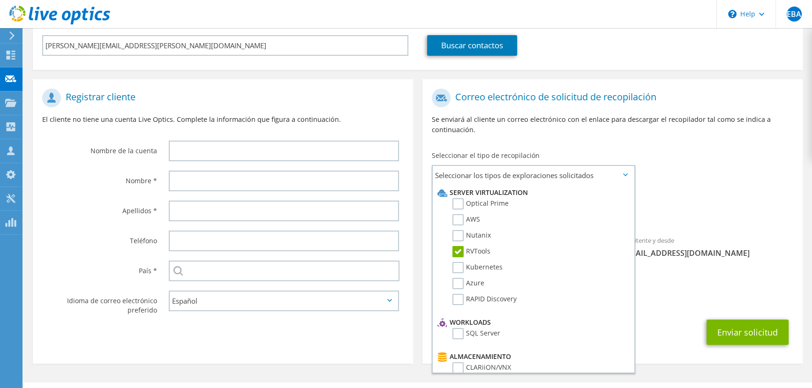
click at [686, 206] on span "RVTools" at bounding box center [612, 213] width 361 height 15
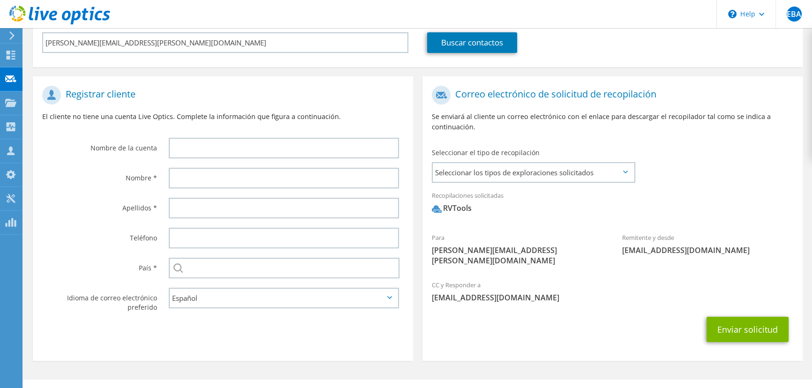
scroll to position [150, 0]
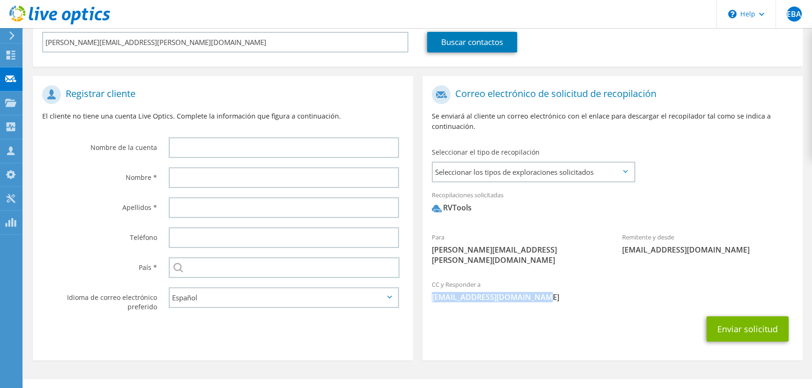
drag, startPoint x: 430, startPoint y: 275, endPoint x: 568, endPoint y: 276, distance: 137.8
click at [568, 276] on div "CC y Responder a ebarrios@pccentralatam.com" at bounding box center [612, 291] width 380 height 32
click at [624, 164] on span "Seleccionar los tipos de exploraciones solicitados" at bounding box center [533, 172] width 201 height 19
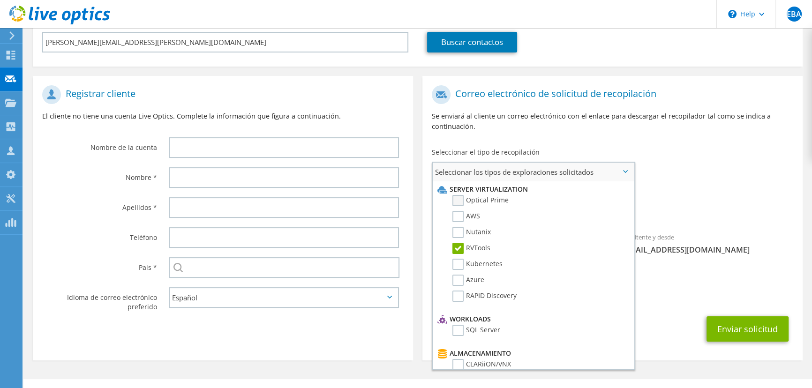
click at [457, 195] on label "Optical Prime" at bounding box center [480, 200] width 56 height 11
click at [0, 0] on input "Optical Prime" at bounding box center [0, 0] width 0 height 0
click at [722, 203] on span "RVTools Optical Prime" at bounding box center [612, 210] width 361 height 15
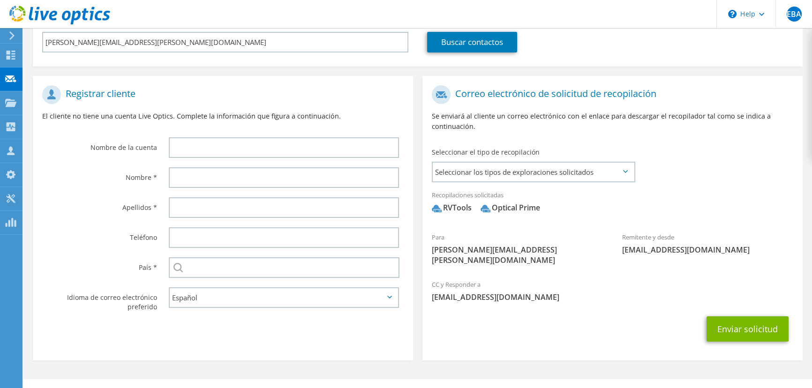
drag, startPoint x: 496, startPoint y: 201, endPoint x: 545, endPoint y: 203, distance: 48.8
click at [545, 203] on span "RVTools Optical Prime" at bounding box center [612, 210] width 361 height 15
drag, startPoint x: 444, startPoint y: 199, endPoint x: 473, endPoint y: 197, distance: 29.1
click at [472, 203] on div "RVTools" at bounding box center [452, 208] width 40 height 11
click at [506, 218] on div "Recopilaciones solicitadas No hay exploraciones seleccionadas RVTools Optical P…" at bounding box center [612, 206] width 380 height 42
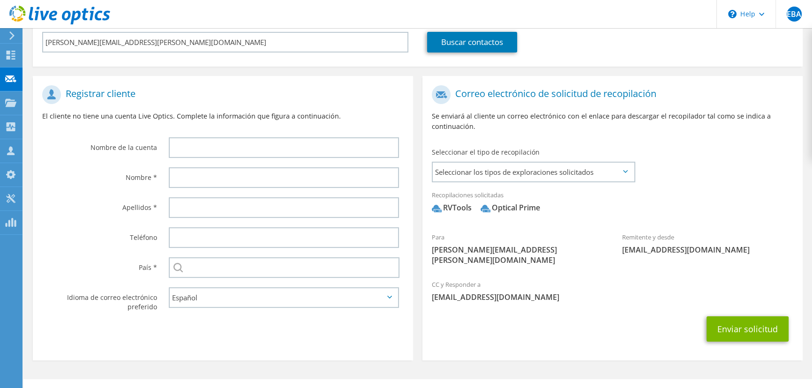
click at [47, 227] on label "Teléfono" at bounding box center [99, 234] width 115 height 15
click at [208, 138] on input "text" at bounding box center [284, 147] width 230 height 21
type input "CONSORCIO ARA"
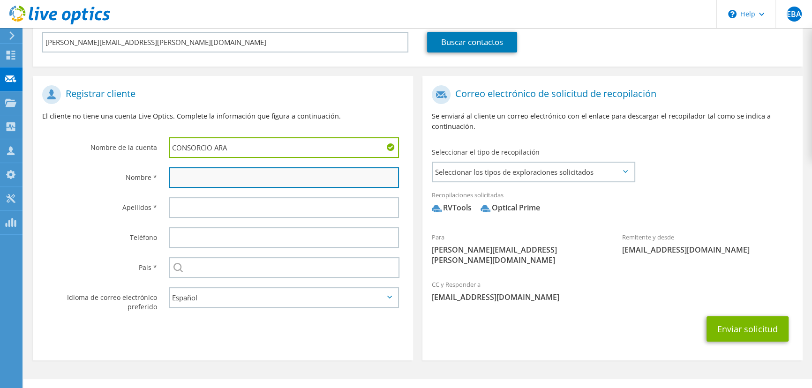
click at [291, 167] on input "text" at bounding box center [284, 177] width 230 height 21
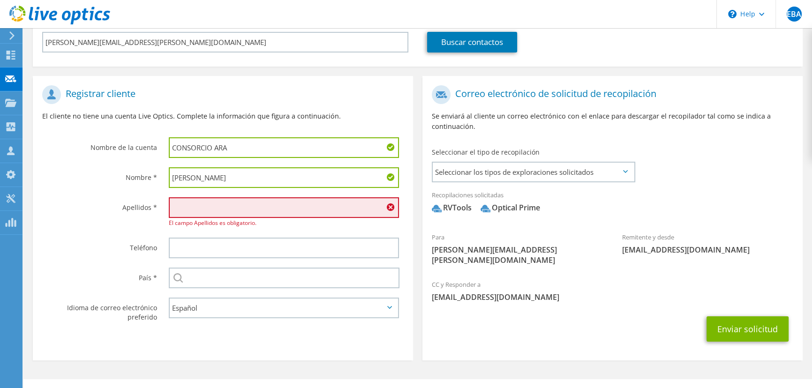
type input "Javier"
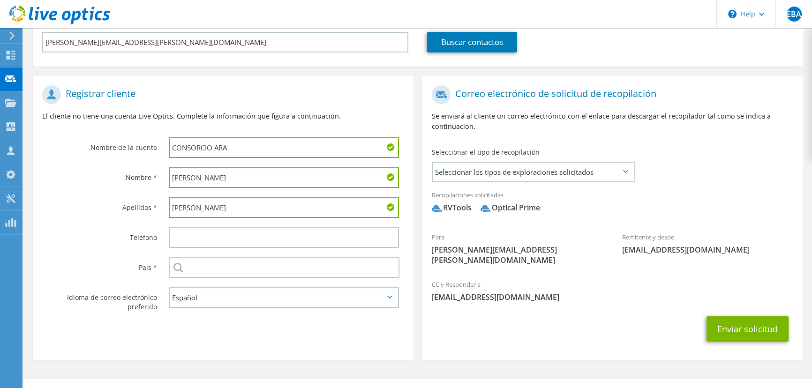
type input "Rodriguez"
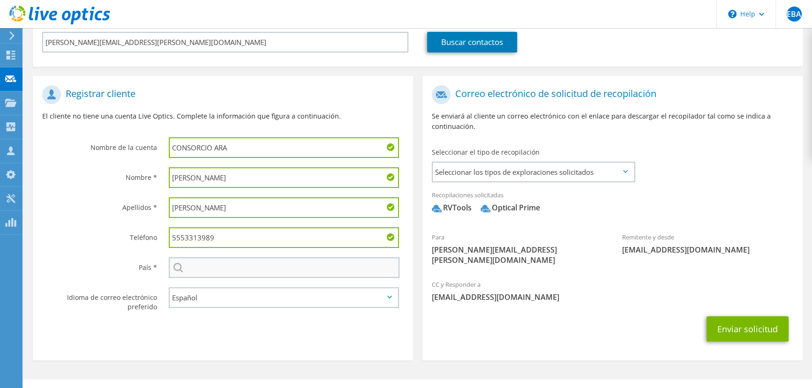
type input "5553313989"
click at [286, 258] on input "text" at bounding box center [284, 267] width 231 height 21
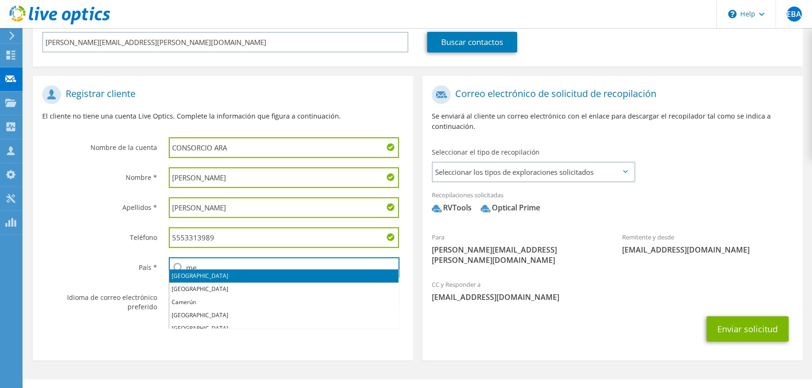
scroll to position [7, 0]
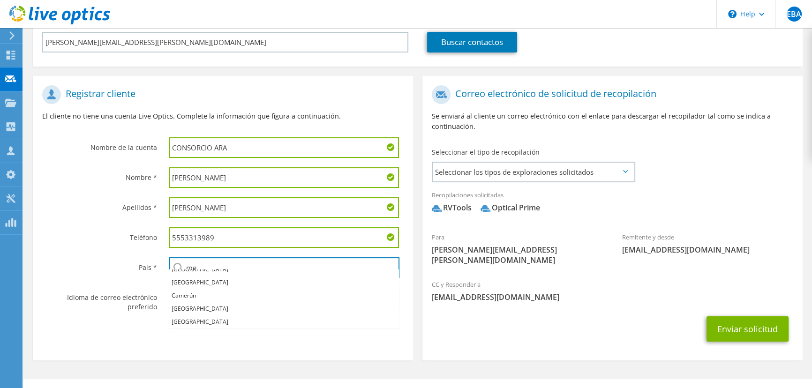
type input "me"
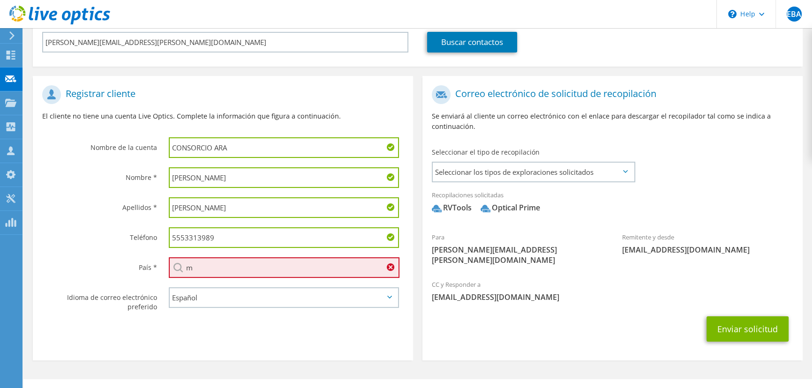
scroll to position [0, 0]
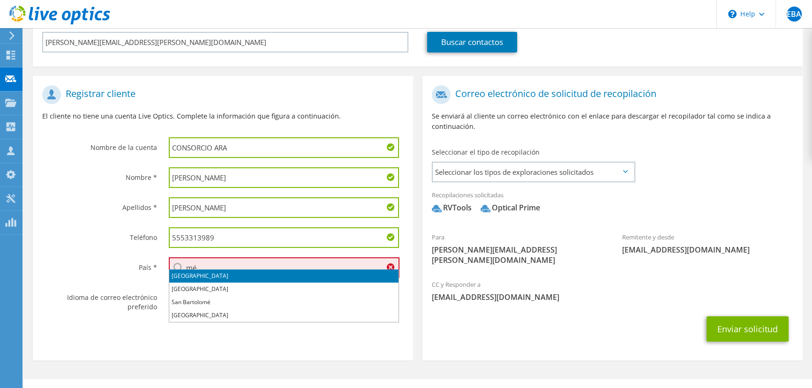
click at [244, 276] on li "[GEOGRAPHIC_DATA]" at bounding box center [283, 276] width 229 height 13
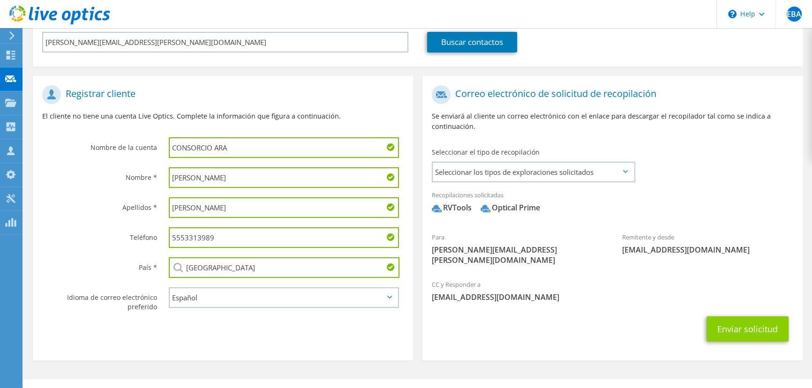
type input "[GEOGRAPHIC_DATA]"
click at [762, 316] on button "Enviar solicitud" at bounding box center [748, 328] width 82 height 25
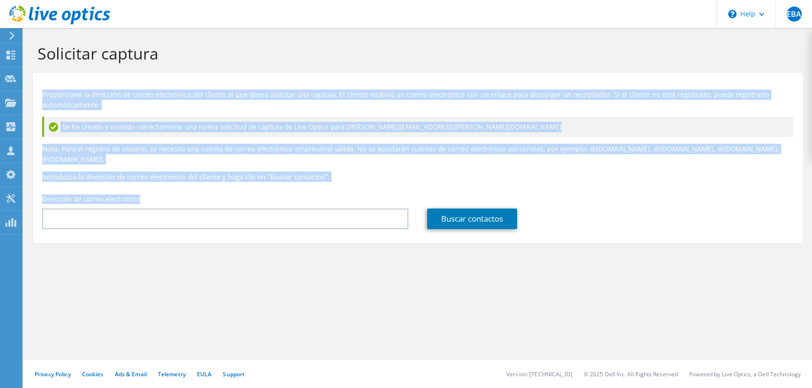
drag, startPoint x: 42, startPoint y: 94, endPoint x: 162, endPoint y: 186, distance: 151.2
click at [162, 186] on div "Proporcione la dirección de correo electrónico del cliente al que desea solicit…" at bounding box center [418, 156] width 770 height 156
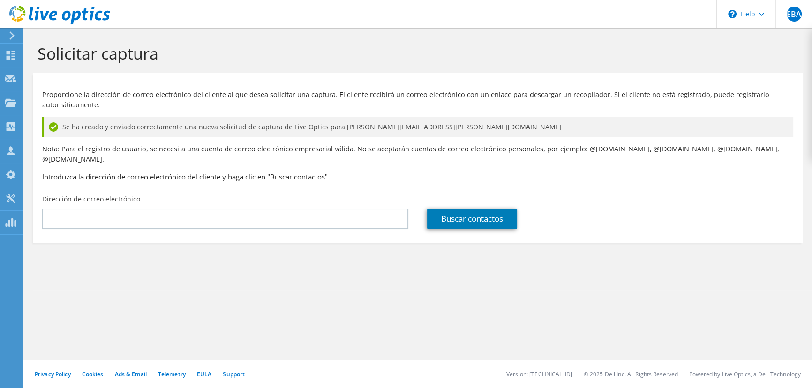
click at [141, 248] on section "Solicitar captura Proporcione la dirección de correo electrónico del cliente al…" at bounding box center [417, 159] width 789 height 262
click at [105, 301] on div "Solicitar captura Proporcione la dirección de correo electrónico del cliente al…" at bounding box center [417, 208] width 789 height 360
